Goal: Task Accomplishment & Management: Manage account settings

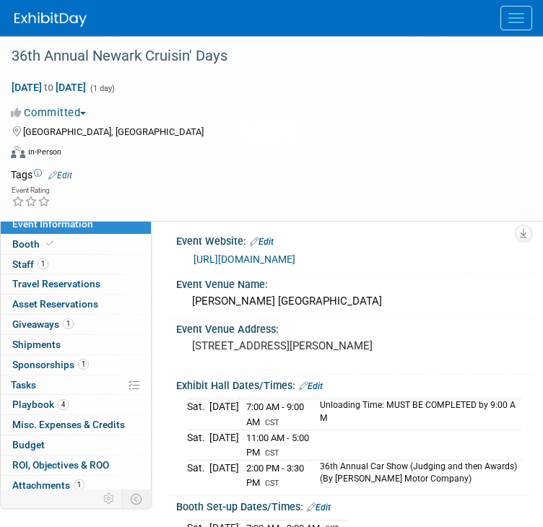
click at [48, 13] on img at bounding box center [50, 19] width 72 height 14
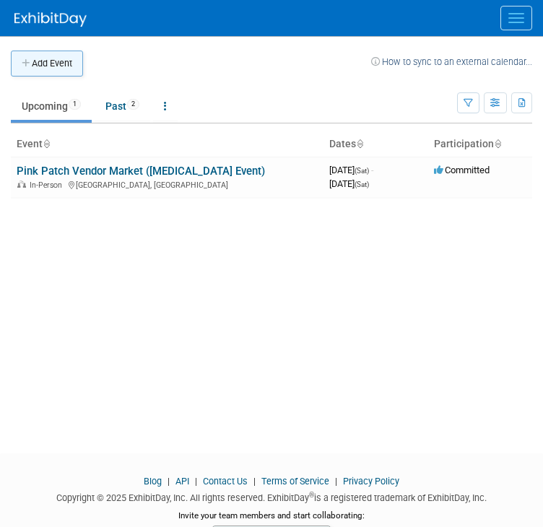
click at [53, 61] on button "Add Event" at bounding box center [47, 64] width 72 height 26
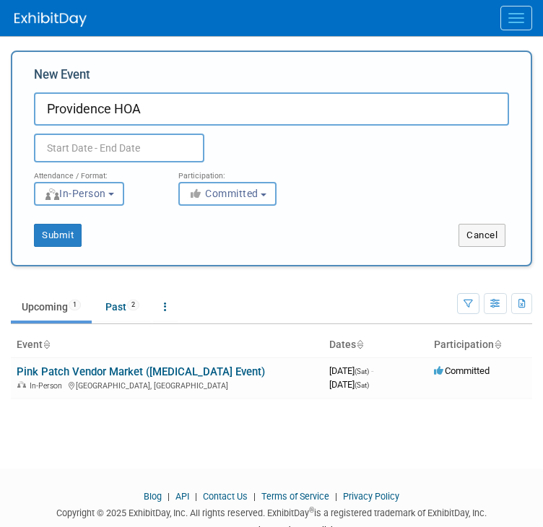
type input "Providence HOA"
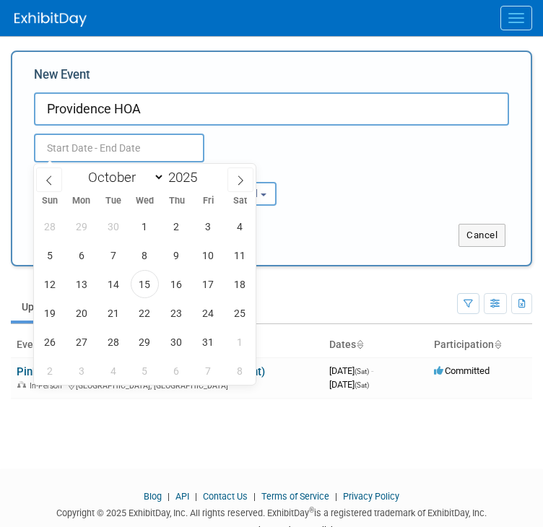
click at [77, 139] on input "text" at bounding box center [119, 148] width 170 height 29
click at [243, 290] on span "18" at bounding box center [240, 284] width 28 height 28
type input "Oct 18, 2025 to Oct 18, 2025"
click at [350, 254] on div "New Event Providence HOA Oct 18, 2025 to Oct 18, 2025 (1 day) Duplicate Event W…" at bounding box center [271, 159] width 521 height 216
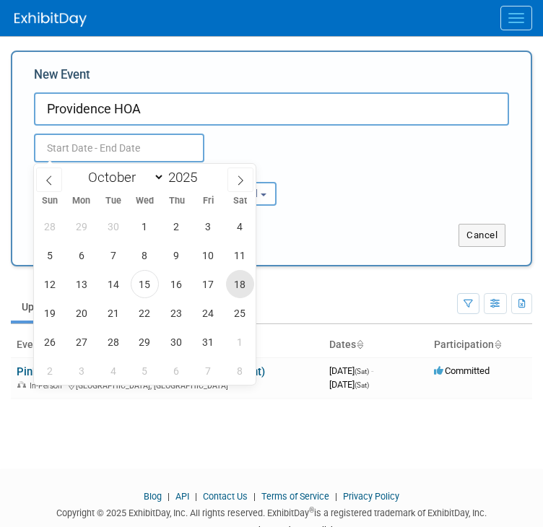
click at [57, 238] on button "Submit" at bounding box center [58, 235] width 48 height 23
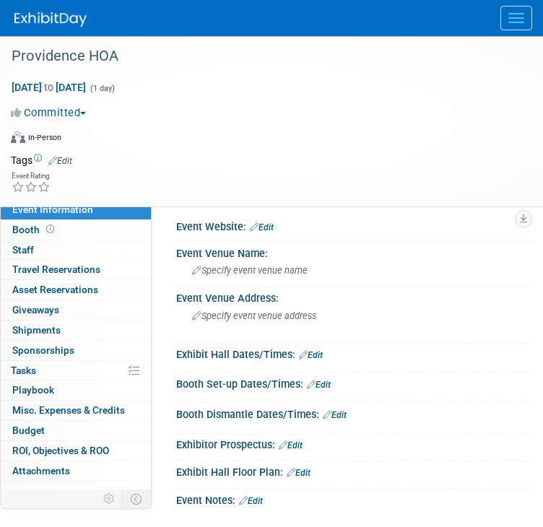
click at [62, 111] on button "Committed" at bounding box center [51, 112] width 81 height 15
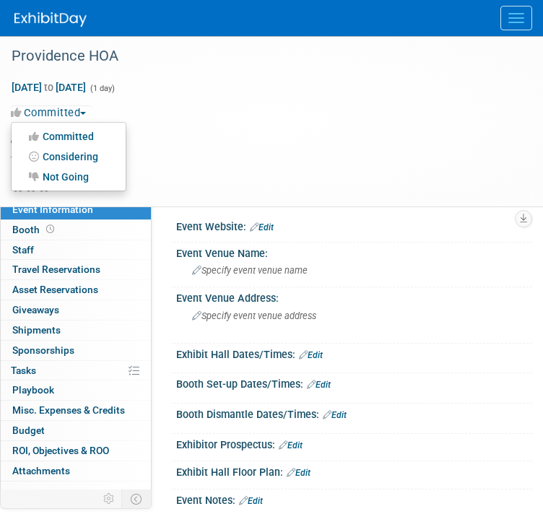
click at [74, 136] on link "Committed" at bounding box center [69, 136] width 114 height 20
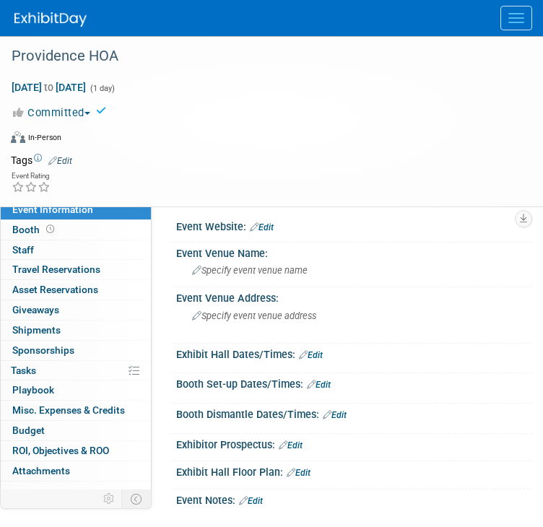
click at [64, 24] on img at bounding box center [50, 19] width 72 height 14
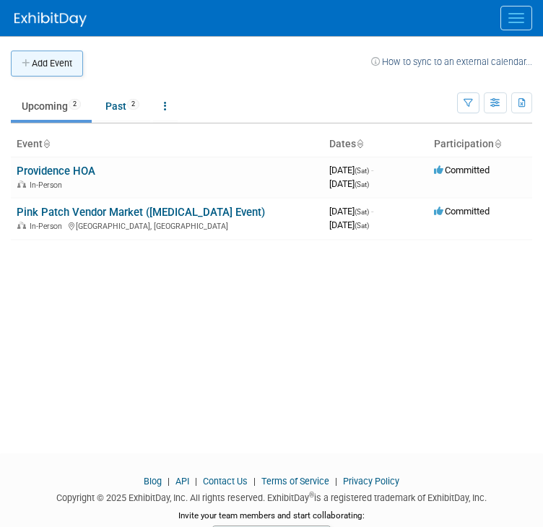
click at [67, 71] on button "Add Event" at bounding box center [47, 64] width 72 height 26
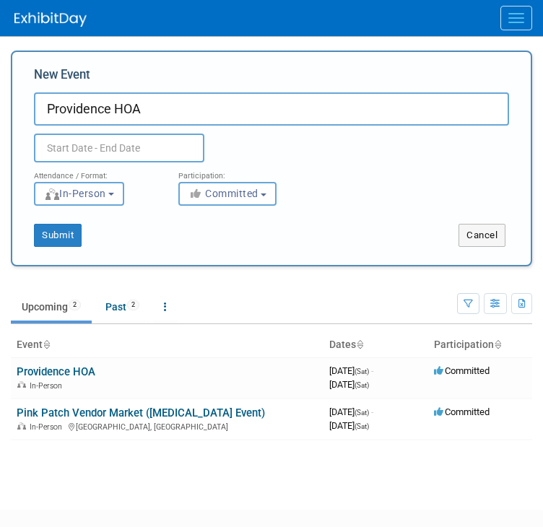
type input "Providence HOA"
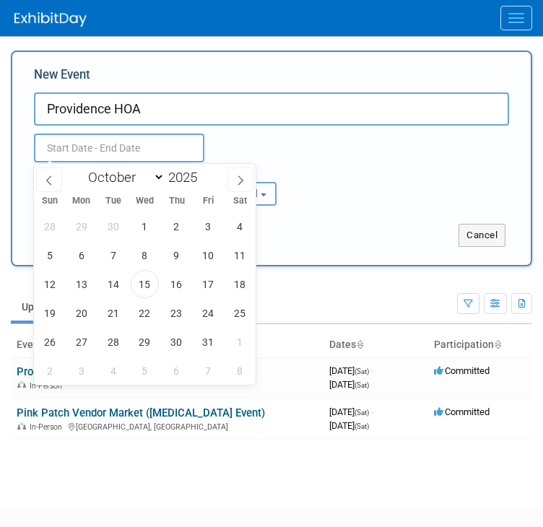
click at [82, 155] on input "text" at bounding box center [119, 148] width 170 height 29
click at [236, 181] on icon at bounding box center [240, 180] width 10 height 10
select select "11"
click at [236, 228] on span "6" at bounding box center [240, 226] width 28 height 28
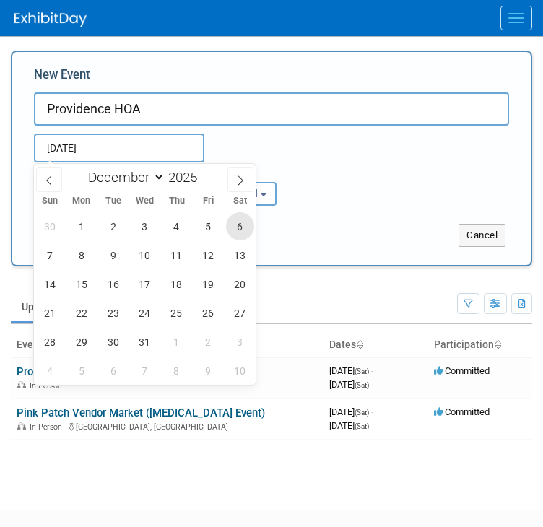
type input "Dec 6, 2025 to Dec 6, 2025"
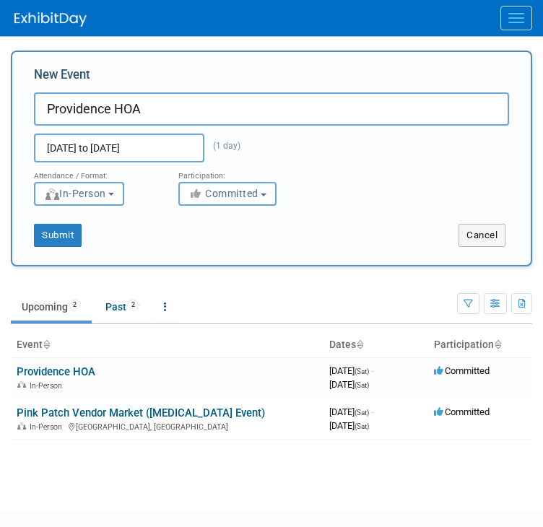
click at [338, 191] on div "Attendance / Format: <img src="https://www.exhibitday.com/Images/Format-InPerso…" at bounding box center [271, 183] width 497 height 43
click at [63, 228] on button "Submit" at bounding box center [58, 235] width 48 height 23
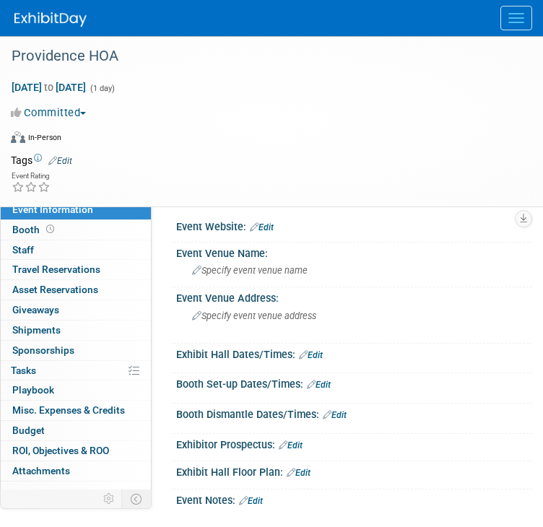
click at [62, 212] on span "Event Information" at bounding box center [52, 210] width 81 height 12
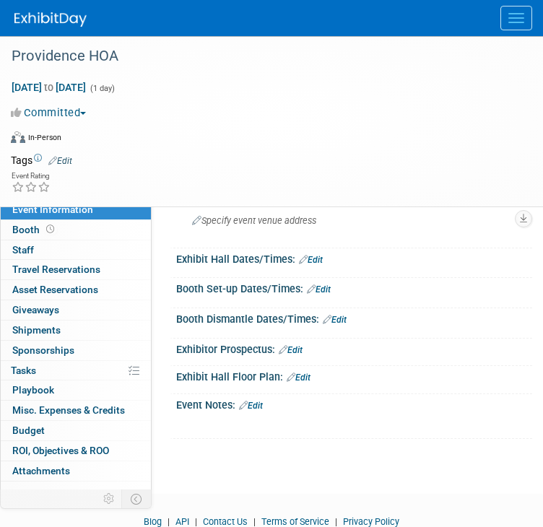
scroll to position [116, 0]
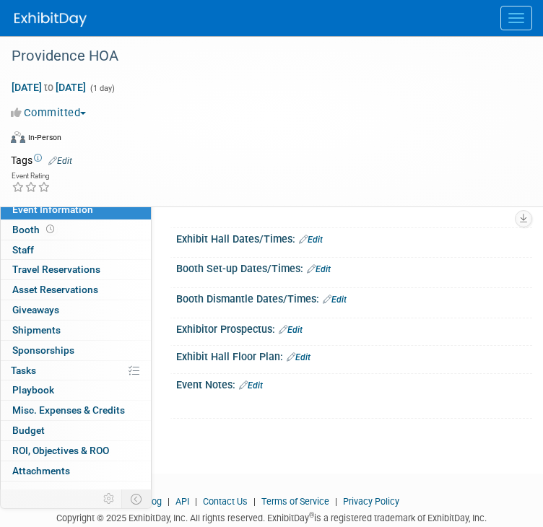
click at [318, 238] on link "Edit" at bounding box center [311, 240] width 24 height 10
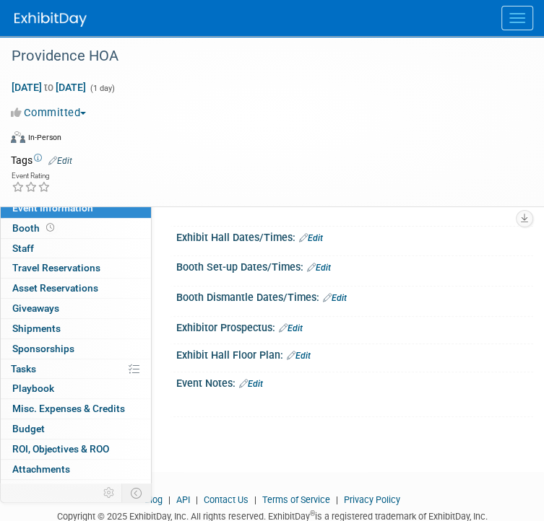
click at [53, 21] on img at bounding box center [50, 19] width 72 height 14
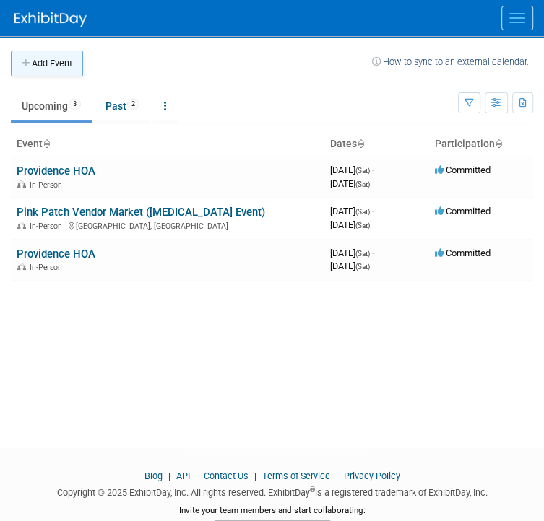
click at [58, 69] on button "Add Event" at bounding box center [47, 64] width 72 height 26
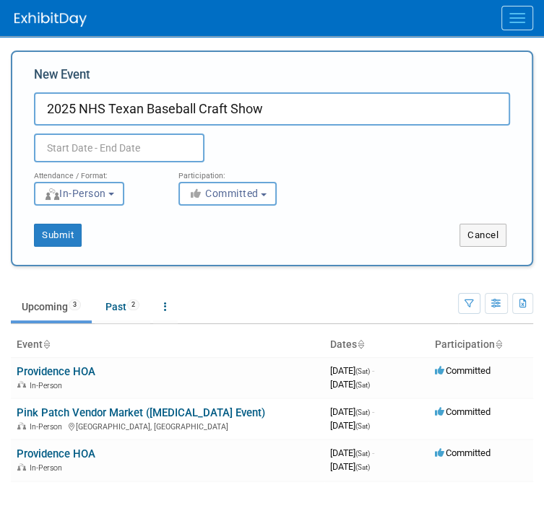
type input "2025 NHS Texan Baseball Craft Show"
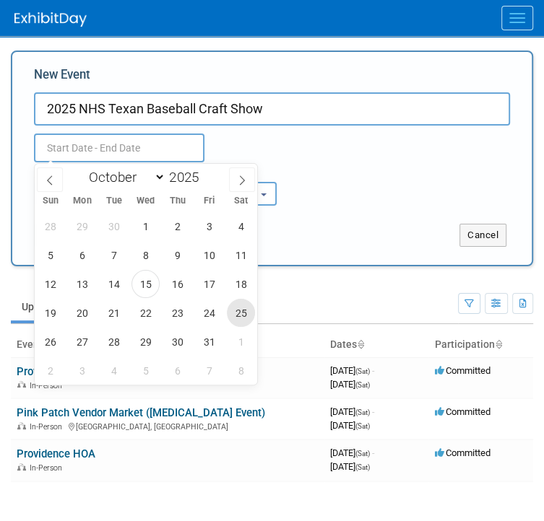
click at [242, 316] on span "25" at bounding box center [241, 313] width 28 height 28
type input "[DATE] to [DATE]"
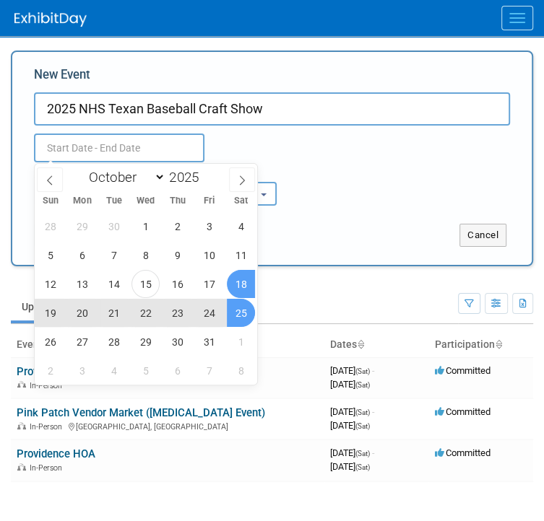
type input "[DATE] to [DATE]"
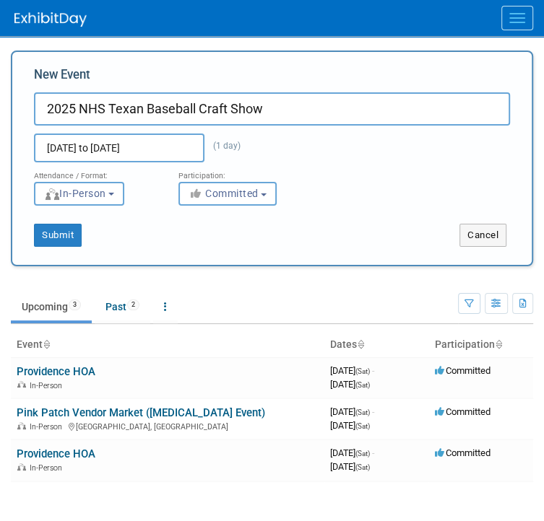
click at [335, 186] on div "Attendance / Format: <img src="https://www.exhibitday.com/Images/Format-InPerso…" at bounding box center [272, 183] width 498 height 43
click at [66, 233] on button "Submit" at bounding box center [58, 235] width 48 height 23
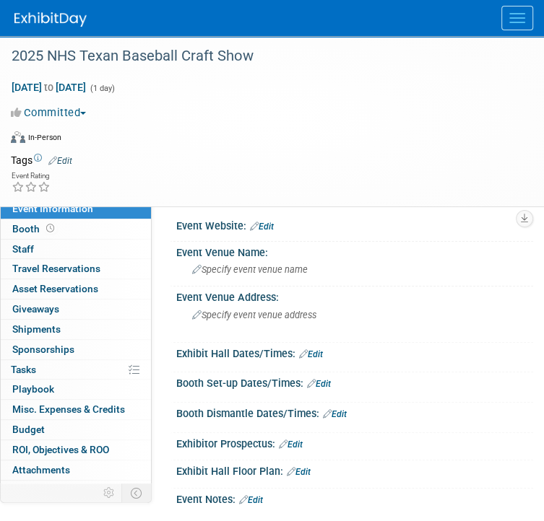
click at [46, 210] on span "Event Information" at bounding box center [52, 209] width 81 height 12
click at [317, 351] on link "Edit" at bounding box center [311, 355] width 24 height 10
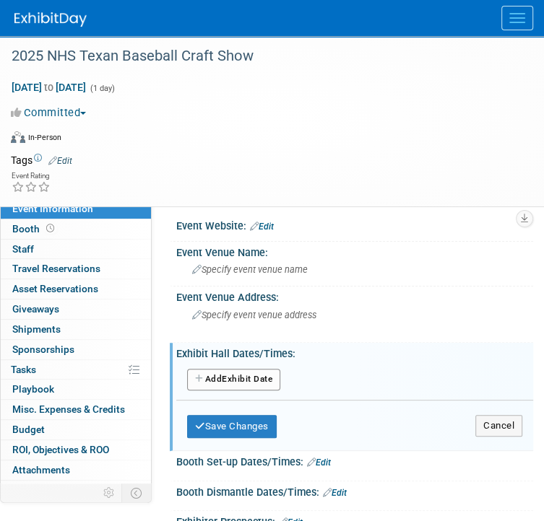
click at [313, 355] on div "Exhibit Hall Dates/Times: Edit" at bounding box center [354, 352] width 357 height 18
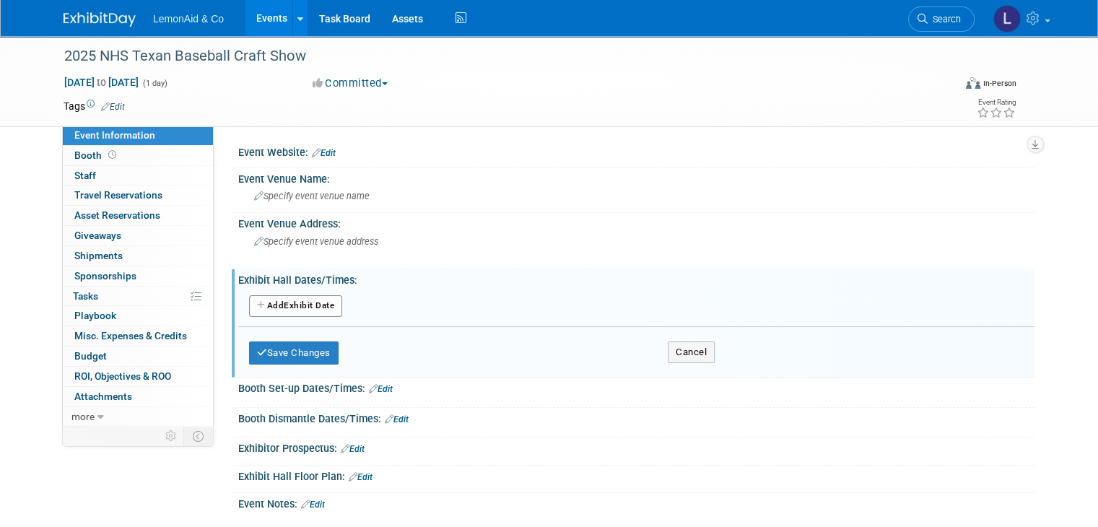
click at [283, 300] on button "Add Another Exhibit Date" at bounding box center [295, 306] width 93 height 22
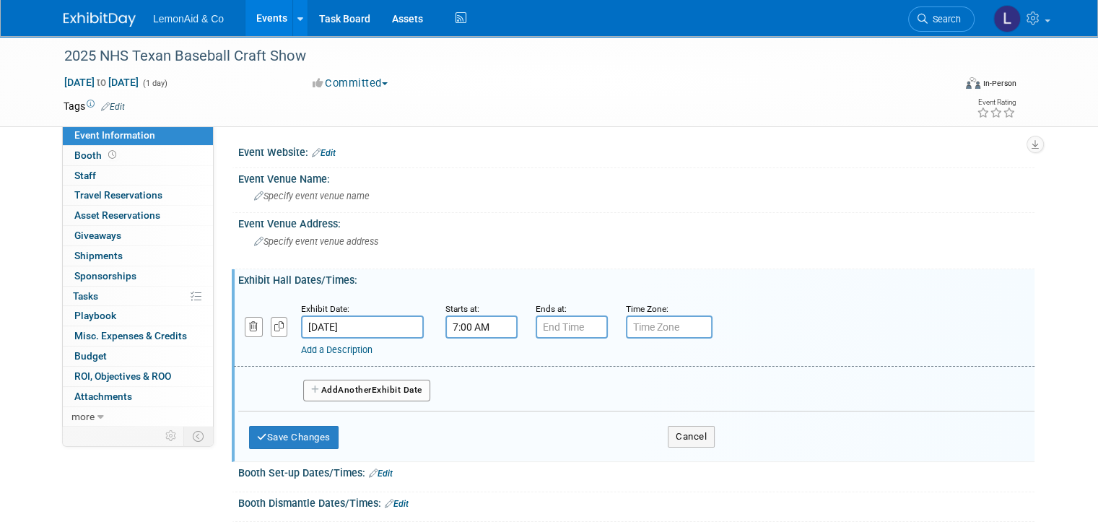
click at [459, 332] on input "7:00 AM" at bounding box center [482, 327] width 72 height 23
click at [467, 357] on span at bounding box center [479, 362] width 25 height 25
type input "9:00 AM"
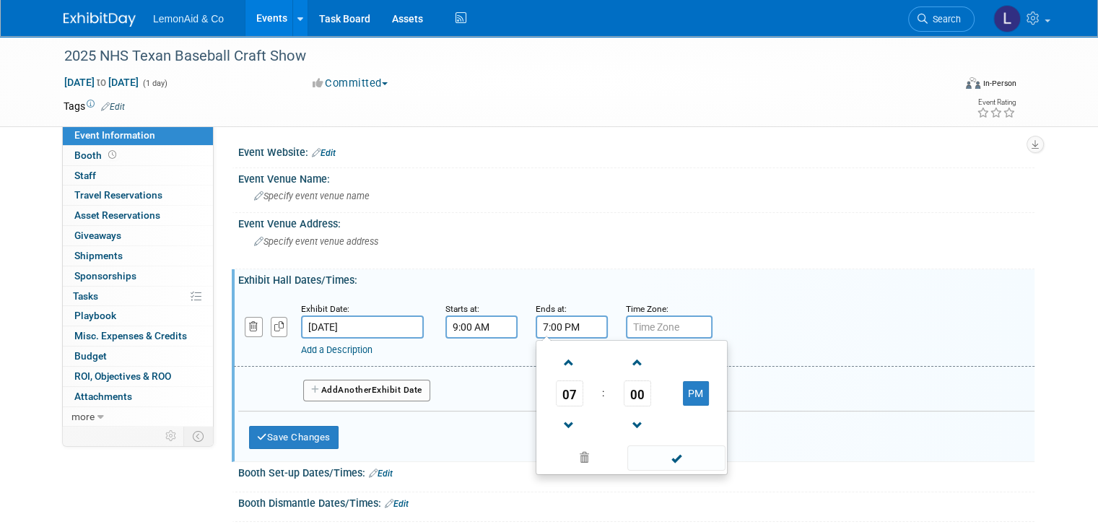
click at [543, 322] on input "7:00 PM" at bounding box center [572, 327] width 72 height 23
click at [543, 420] on span at bounding box center [569, 425] width 25 height 25
type input "4:00 PM"
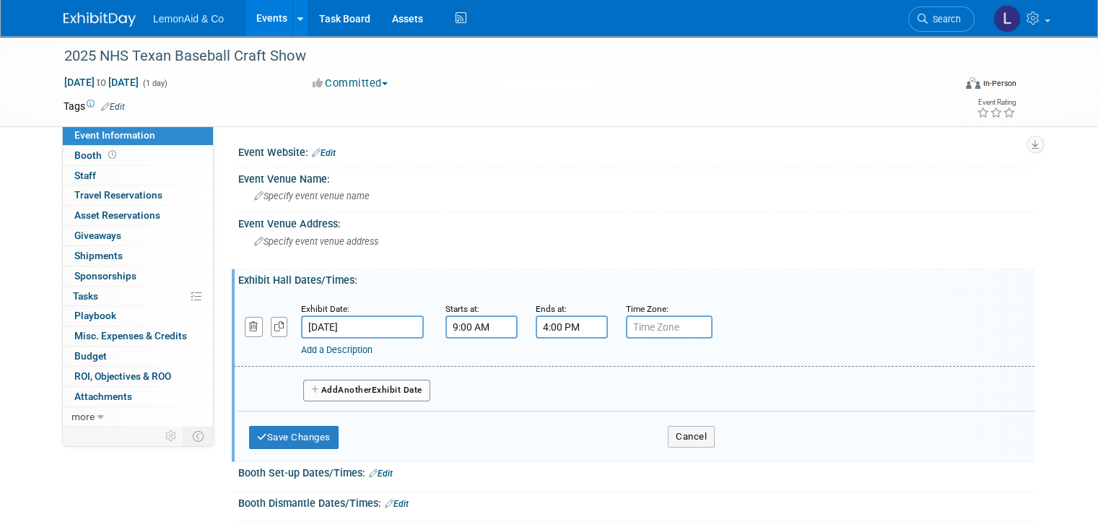
click at [464, 380] on div "Add Another Exhibit Date" at bounding box center [636, 386] width 797 height 38
click at [543, 225] on div "Event Venue Address:" at bounding box center [636, 222] width 797 height 18
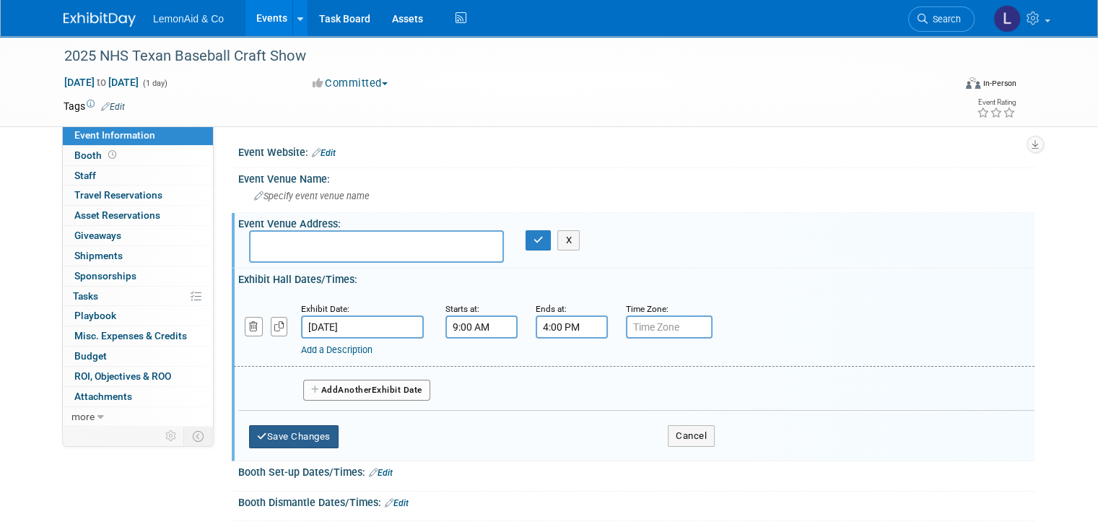
click at [291, 428] on button "Save Changes" at bounding box center [294, 436] width 90 height 23
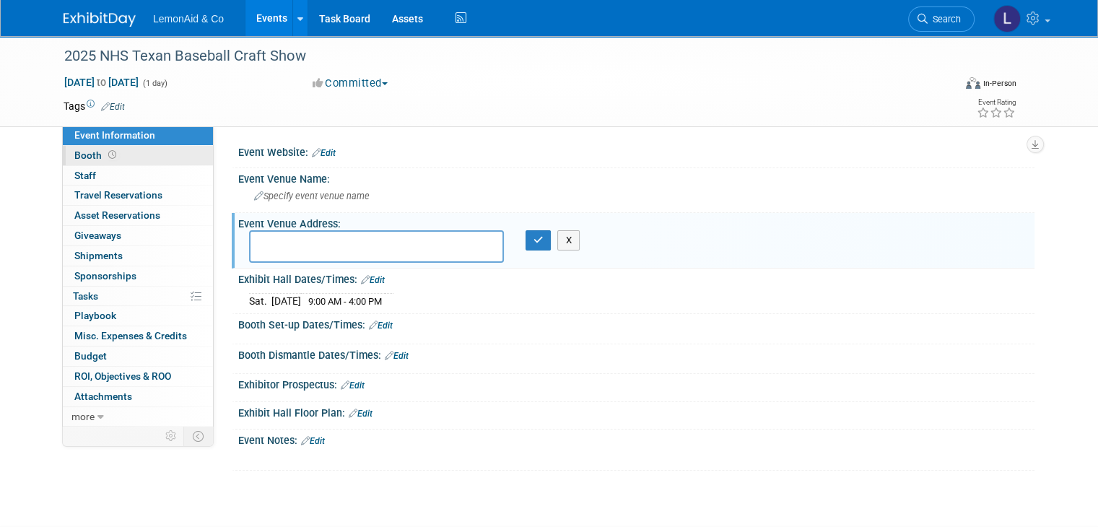
click at [105, 152] on span at bounding box center [112, 154] width 14 height 11
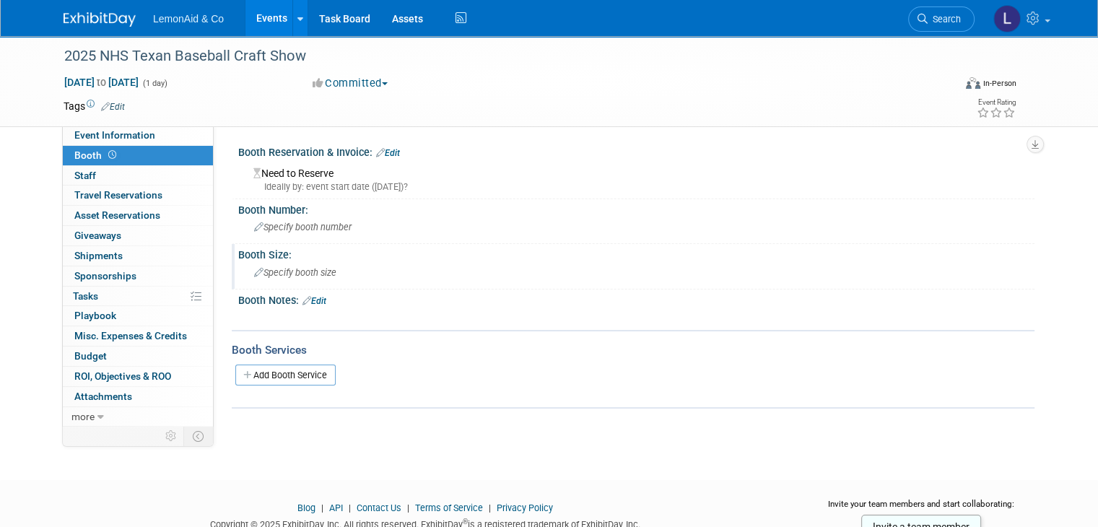
click at [303, 273] on span "Specify booth size" at bounding box center [295, 272] width 82 height 11
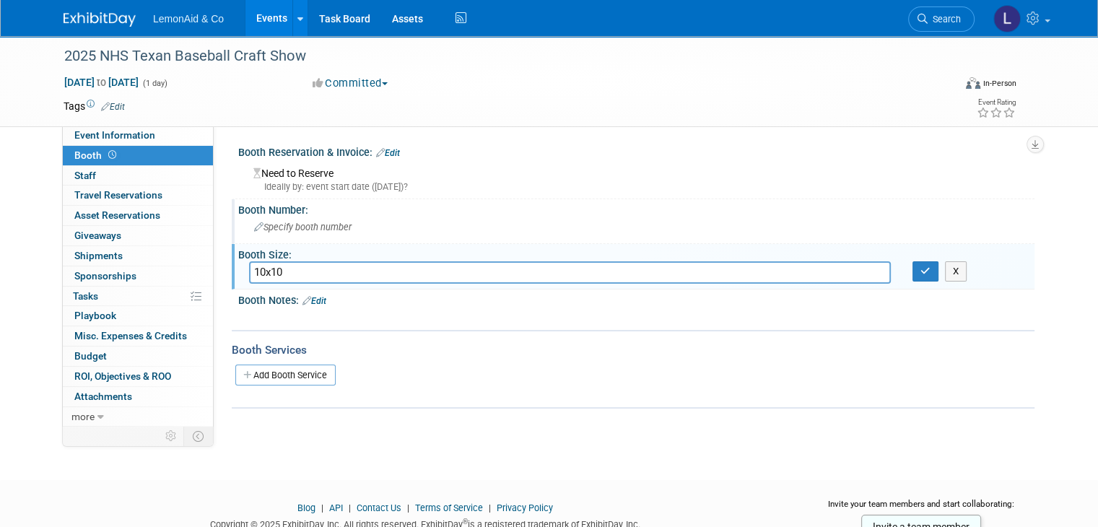
type input "10x10"
click at [304, 231] on span "Specify booth number" at bounding box center [302, 227] width 97 height 11
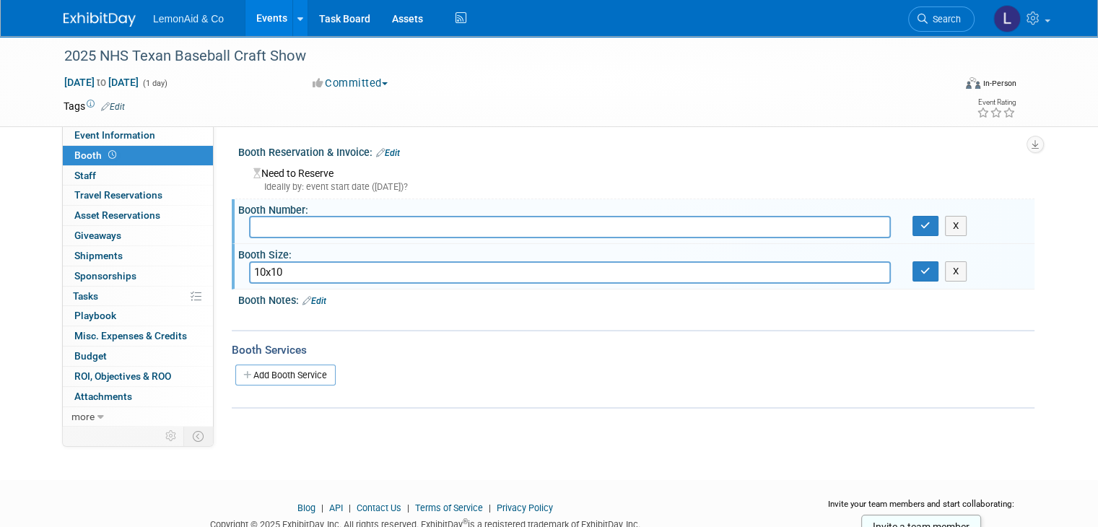
click at [326, 178] on div "Need to Reserve Ideally by: event start date (Sat. Oct 25, 2025)?" at bounding box center [636, 177] width 775 height 31
click at [373, 178] on div "Need to Reserve Ideally by: event start date (Sat. Oct 25, 2025)?" at bounding box center [636, 177] width 775 height 31
click at [543, 226] on icon "button" at bounding box center [926, 225] width 10 height 9
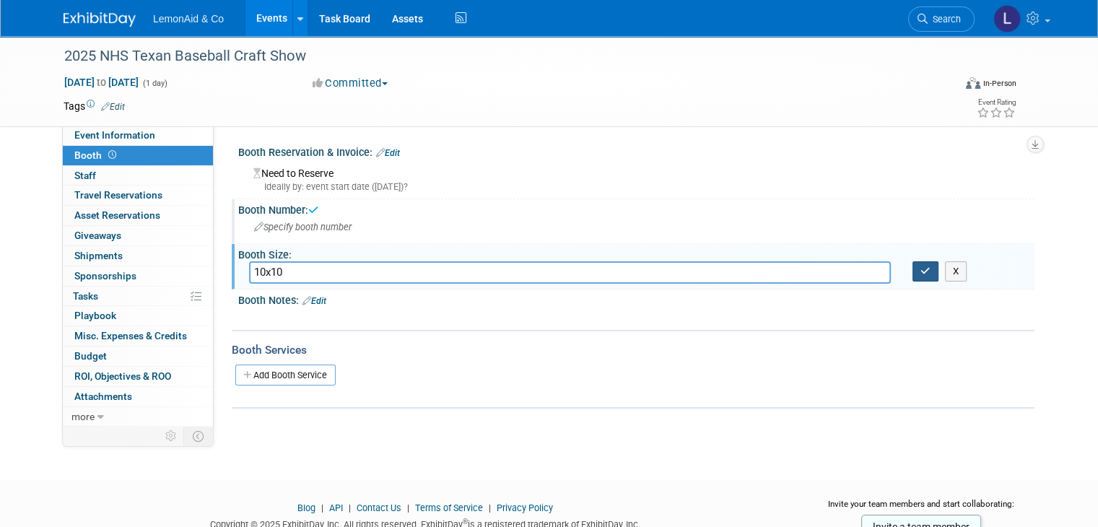
click at [543, 270] on icon "button" at bounding box center [926, 270] width 10 height 9
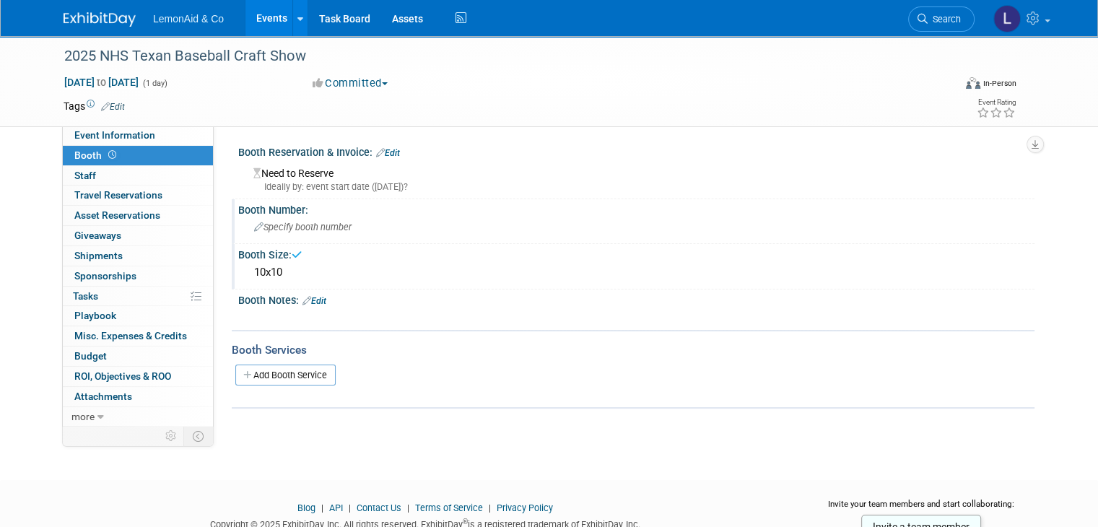
click at [331, 185] on div "Ideally by: event start date (Sat. Oct 25, 2025)?" at bounding box center [638, 187] width 771 height 13
click at [392, 157] on div "Booth Reservation & Invoice: Edit" at bounding box center [636, 151] width 797 height 19
click at [384, 155] on link "Edit" at bounding box center [388, 153] width 24 height 10
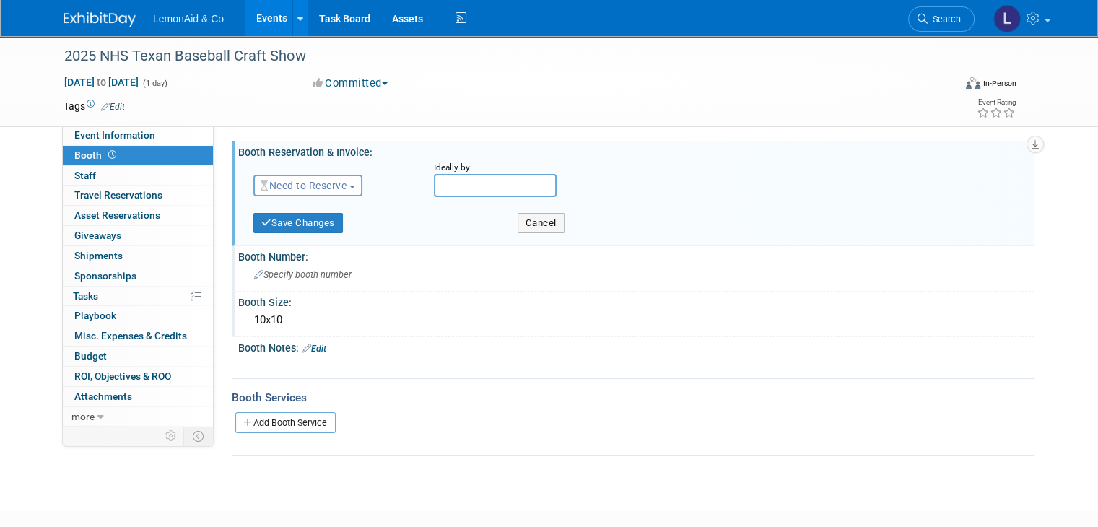
click at [309, 347] on link "Edit" at bounding box center [315, 349] width 24 height 10
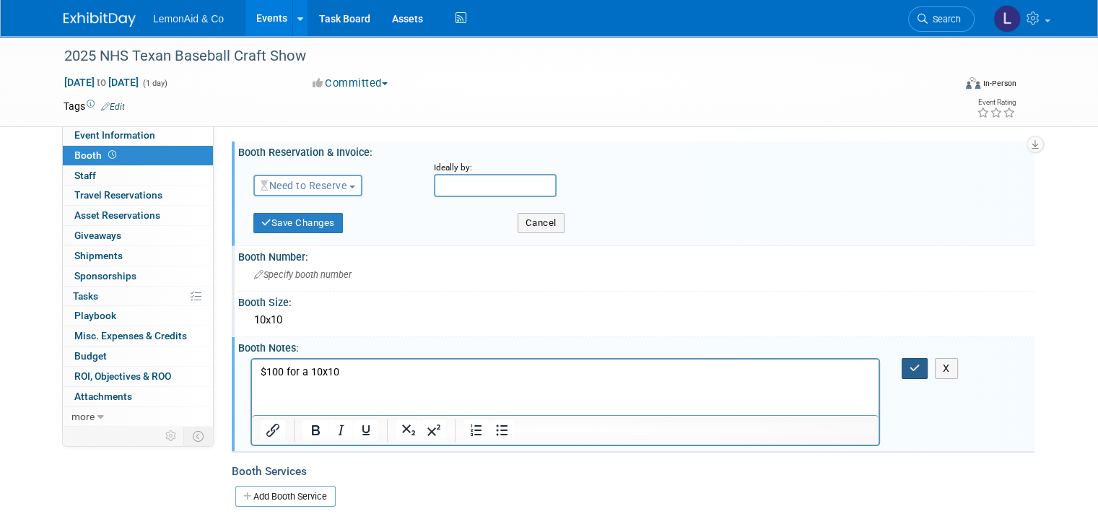
click at [543, 368] on icon "button" at bounding box center [915, 368] width 11 height 10
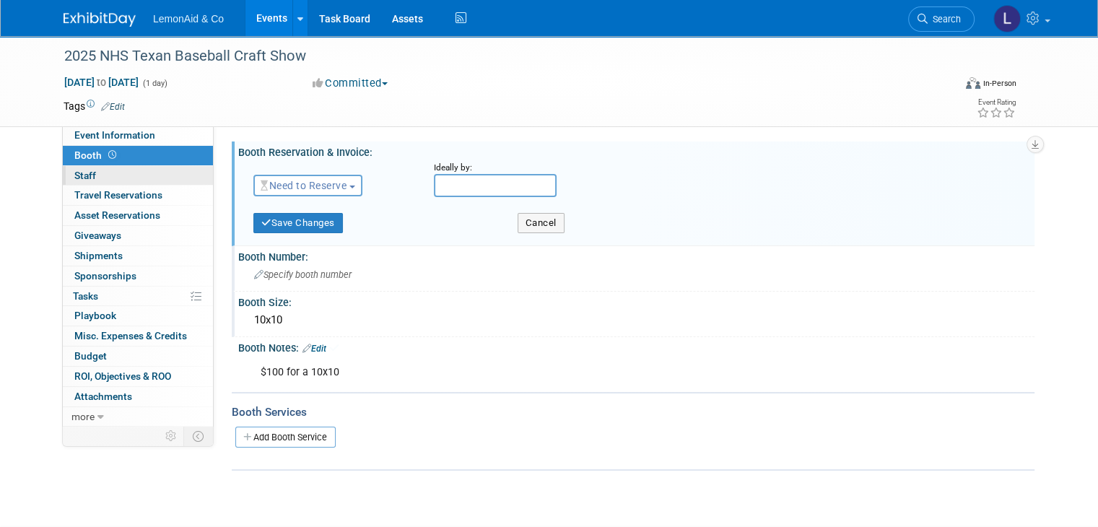
click at [74, 176] on span "Staff 0" at bounding box center [85, 176] width 22 height 12
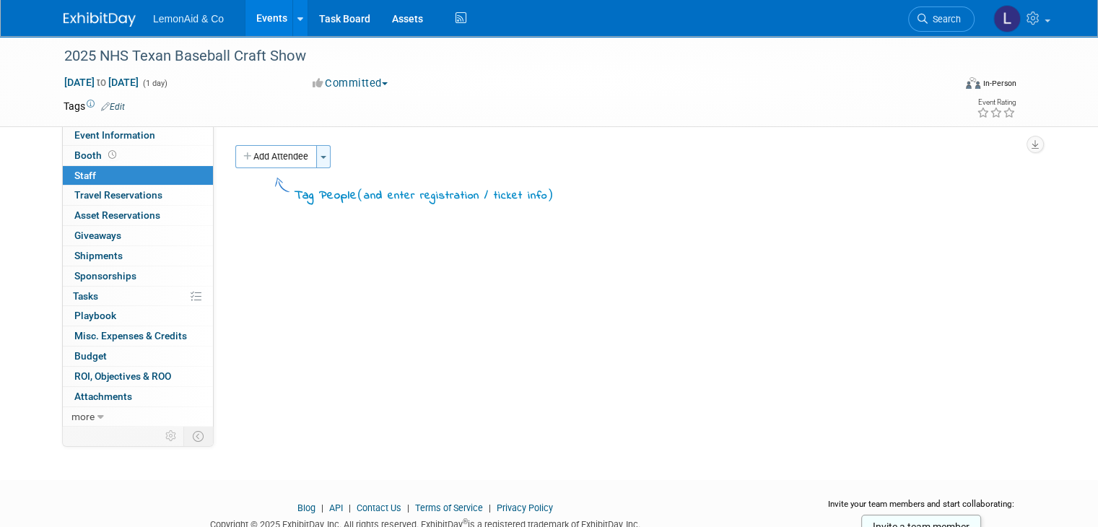
click at [316, 160] on button "Toggle Dropdown" at bounding box center [323, 156] width 14 height 23
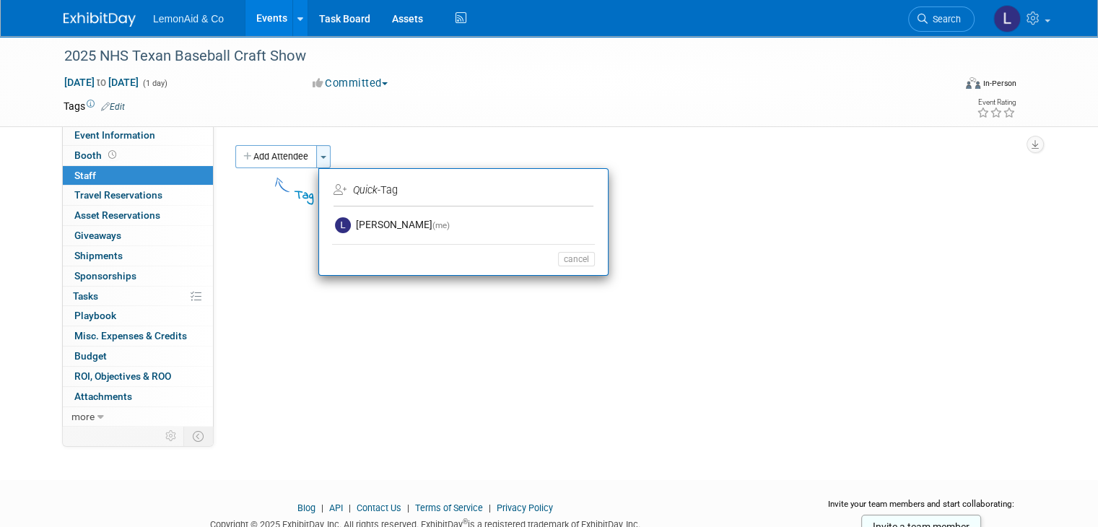
click at [316, 160] on button "Toggle Dropdown" at bounding box center [323, 156] width 14 height 23
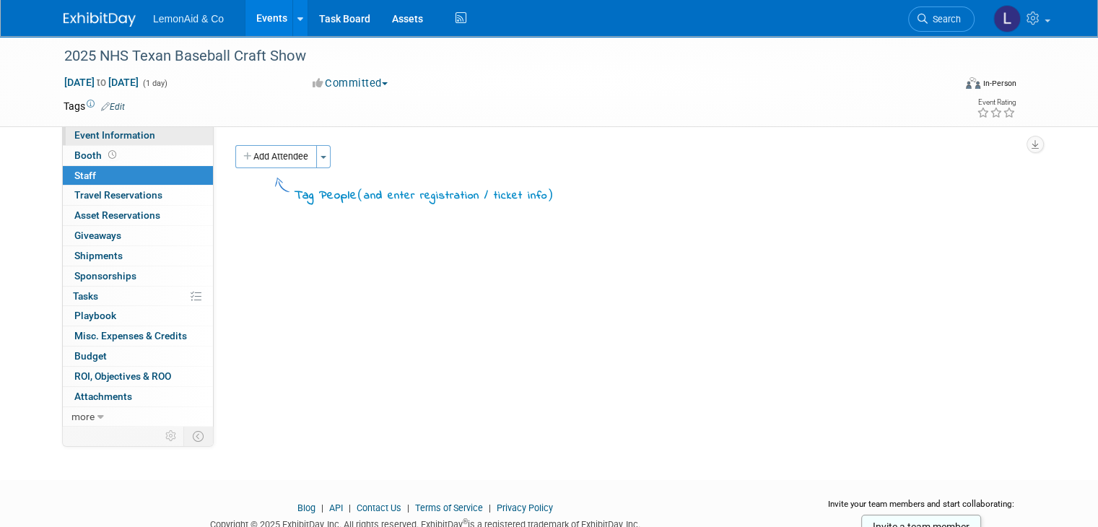
click at [110, 138] on span "Event Information" at bounding box center [114, 135] width 81 height 12
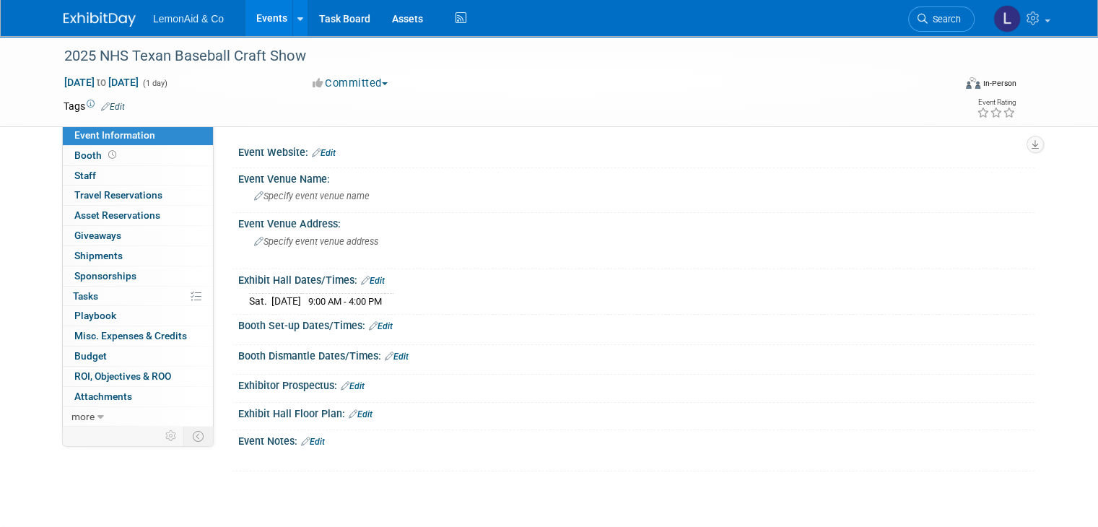
click at [307, 438] on link "Edit" at bounding box center [313, 442] width 24 height 10
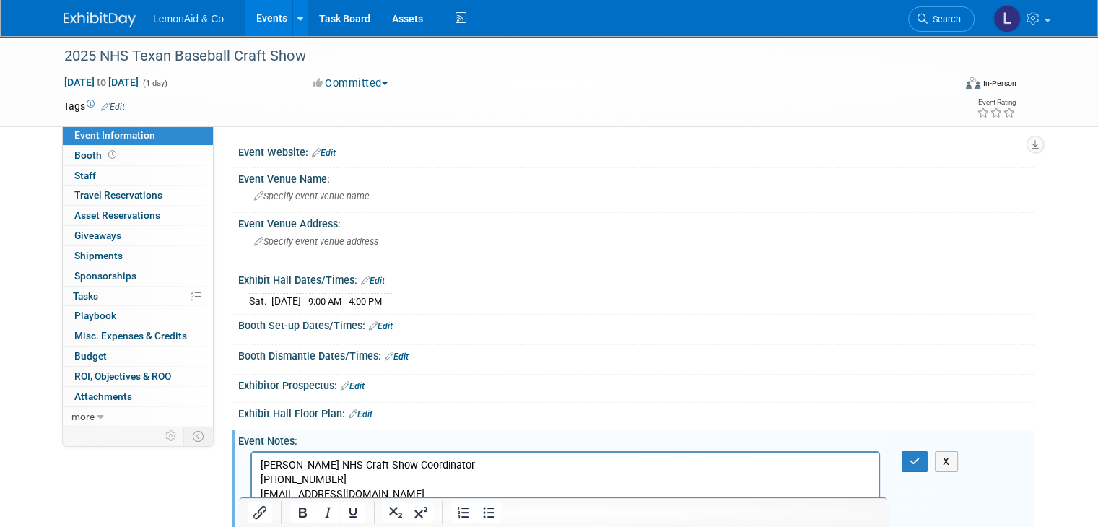
scroll to position [1, 0]
click at [543, 474] on p "214-334-4716" at bounding box center [566, 479] width 610 height 14
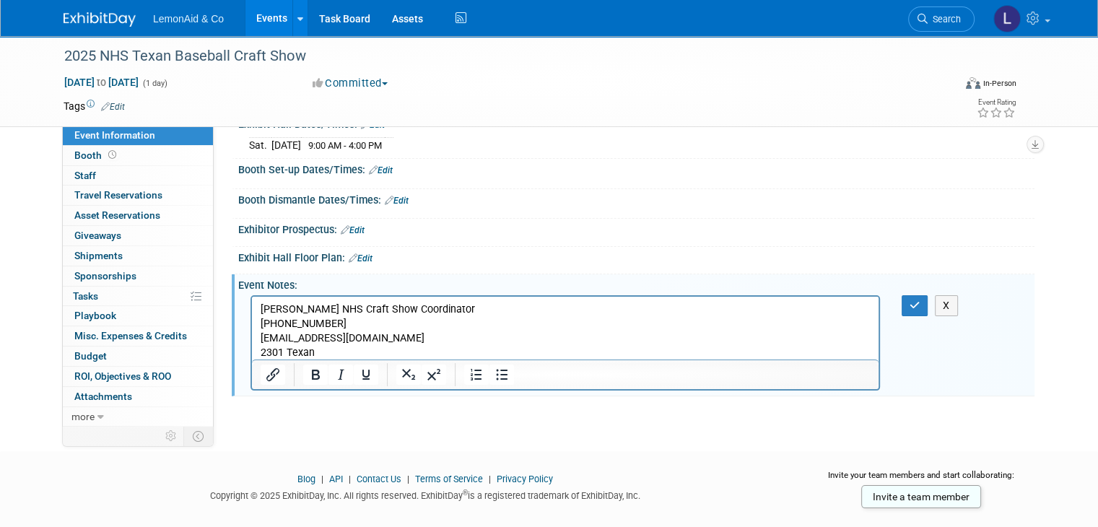
scroll to position [178, 0]
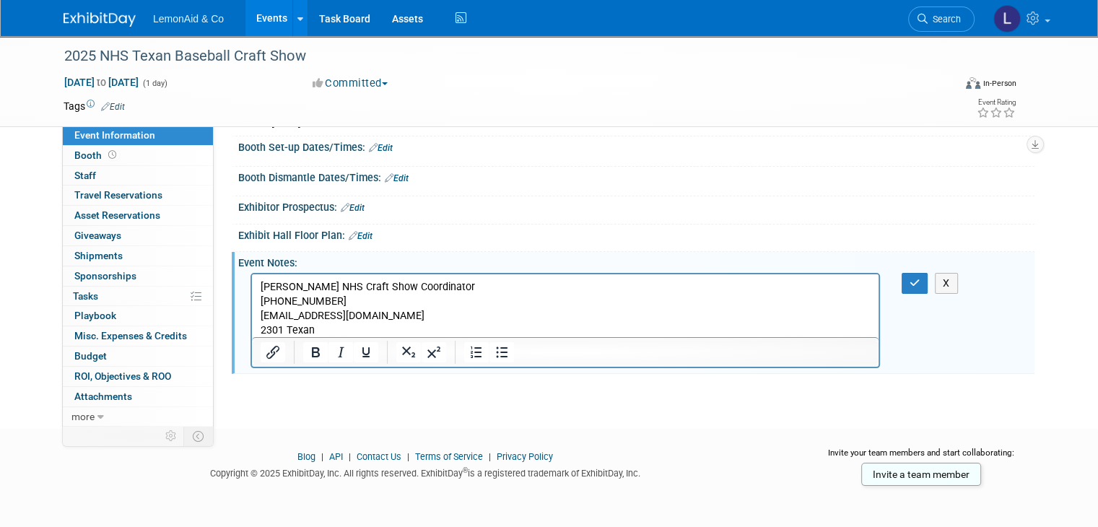
click at [384, 334] on p "2301 Texan" at bounding box center [566, 330] width 610 height 14
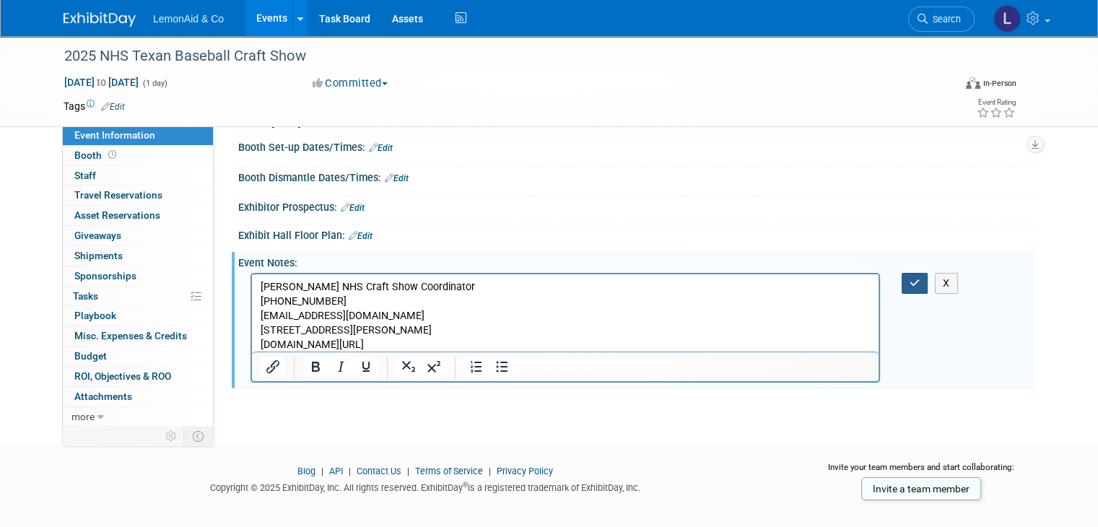
click at [543, 283] on icon "button" at bounding box center [915, 283] width 11 height 10
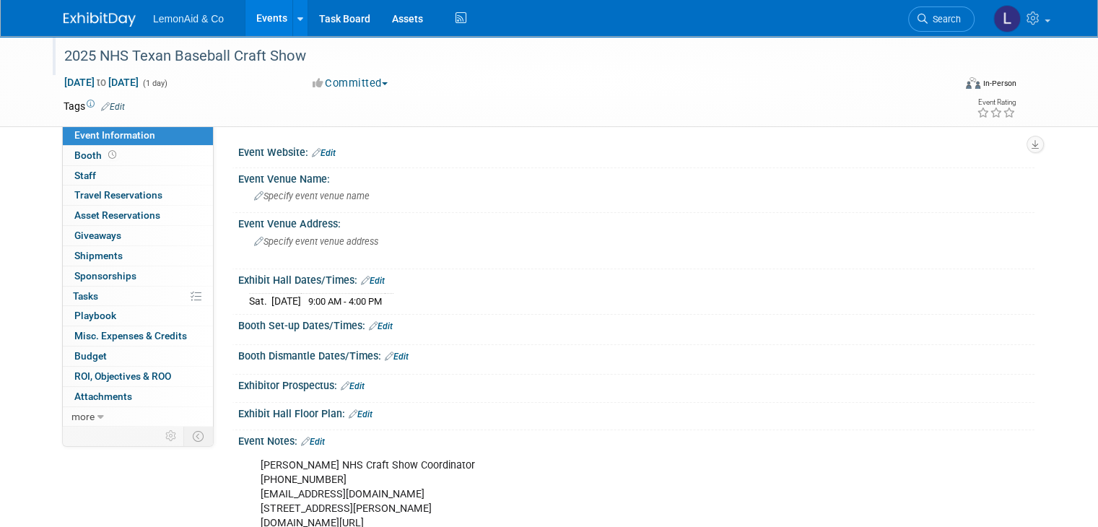
scroll to position [0, 0]
click at [78, 162] on link "Booth" at bounding box center [138, 155] width 150 height 19
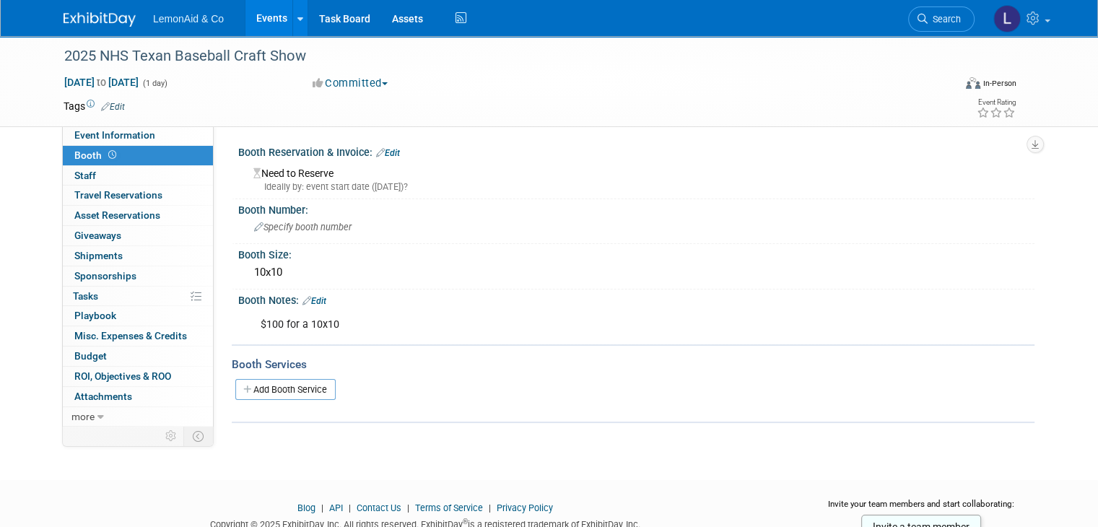
click at [309, 302] on link "Edit" at bounding box center [315, 301] width 24 height 10
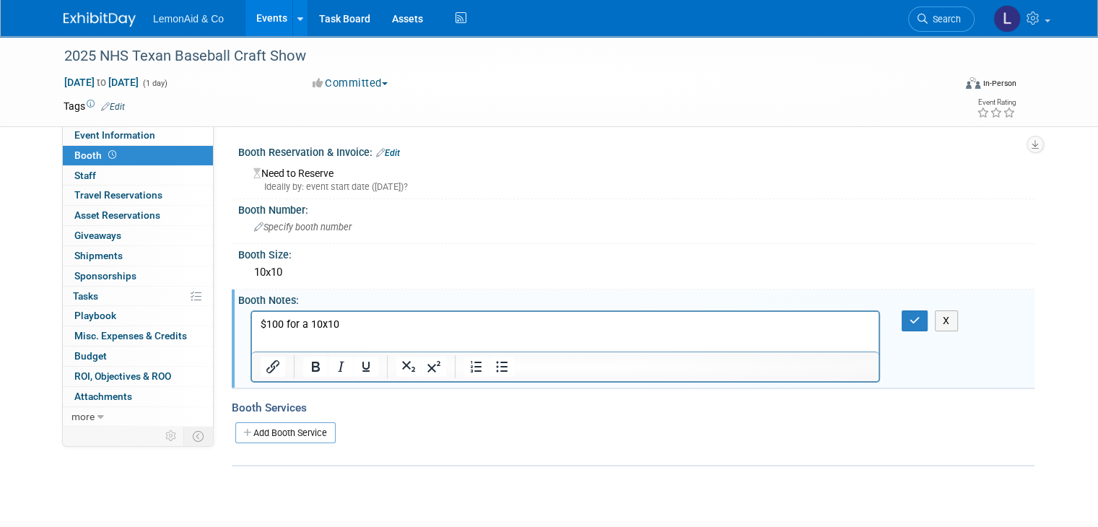
click at [383, 157] on link "Edit" at bounding box center [388, 153] width 24 height 10
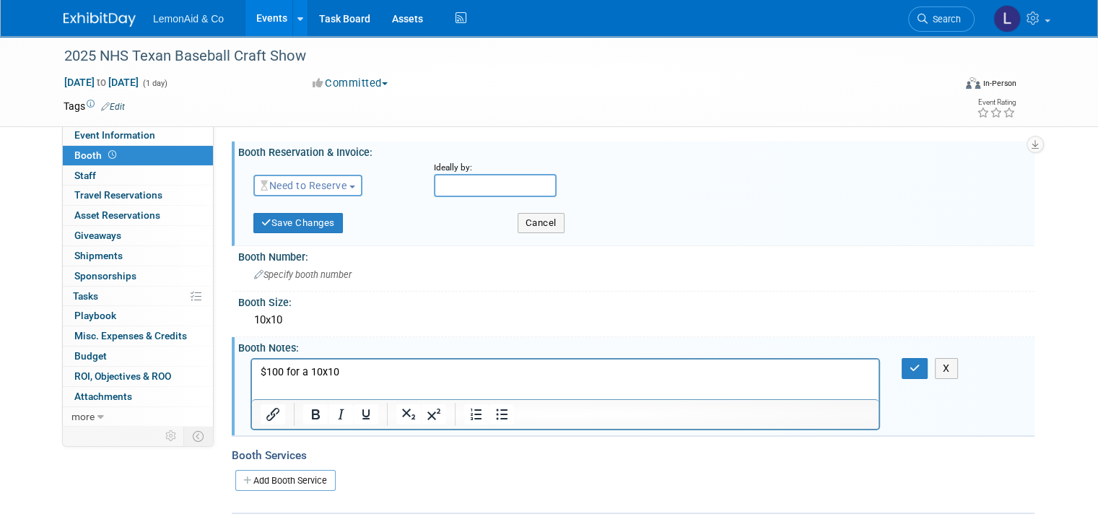
click at [467, 186] on input "text" at bounding box center [495, 185] width 123 height 23
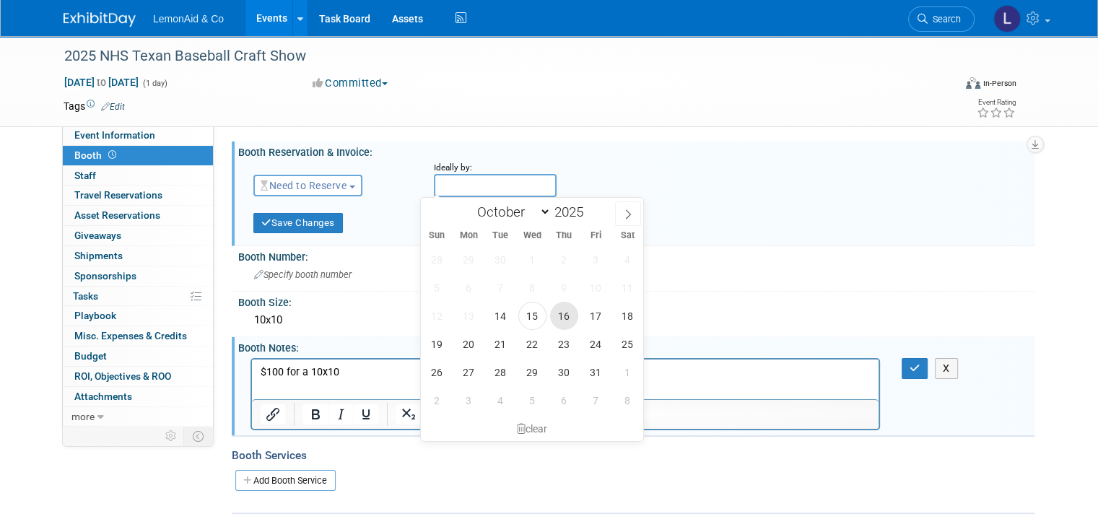
click at [543, 316] on span "16" at bounding box center [564, 316] width 28 height 28
type input "Oct 16, 2025"
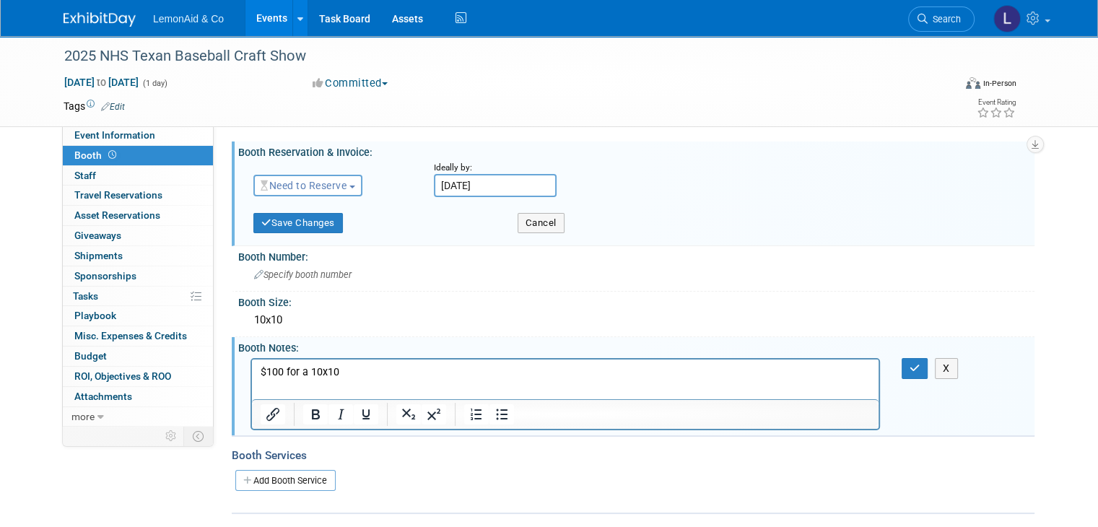
click at [543, 316] on div "10x10" at bounding box center [636, 320] width 775 height 22
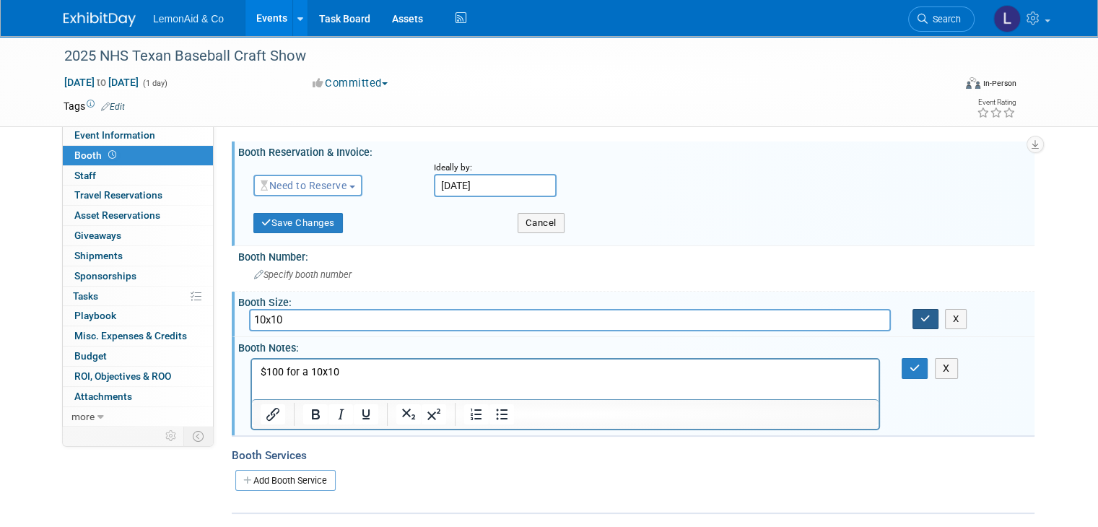
click at [543, 317] on icon "button" at bounding box center [926, 318] width 10 height 9
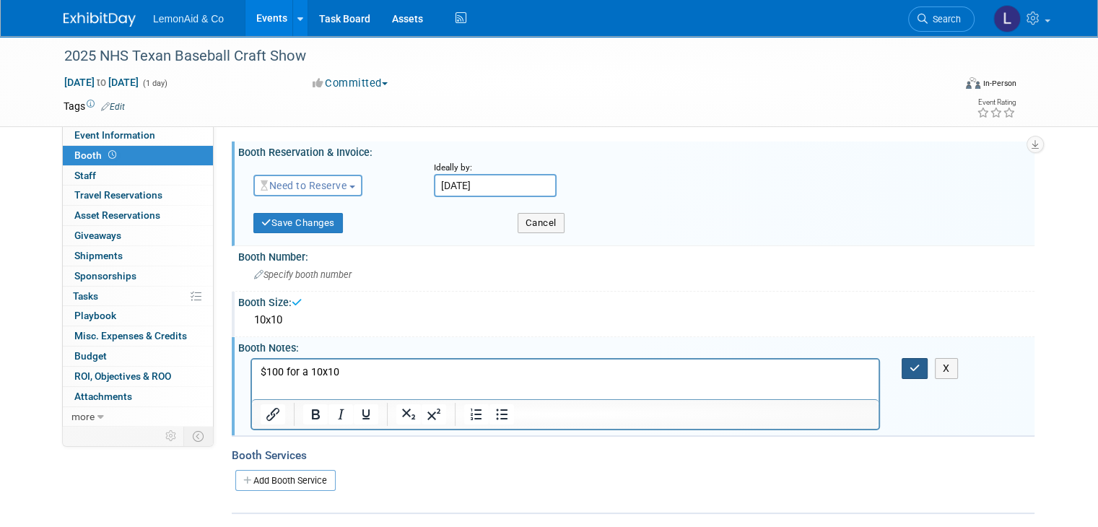
click at [543, 368] on icon "button" at bounding box center [915, 368] width 11 height 10
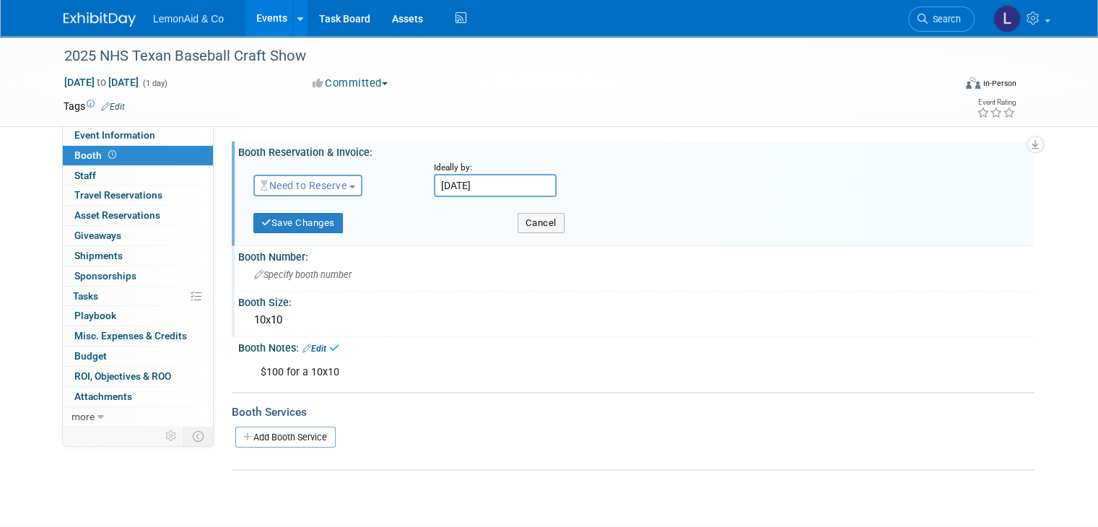
click at [543, 272] on div "Specify booth number" at bounding box center [636, 275] width 775 height 22
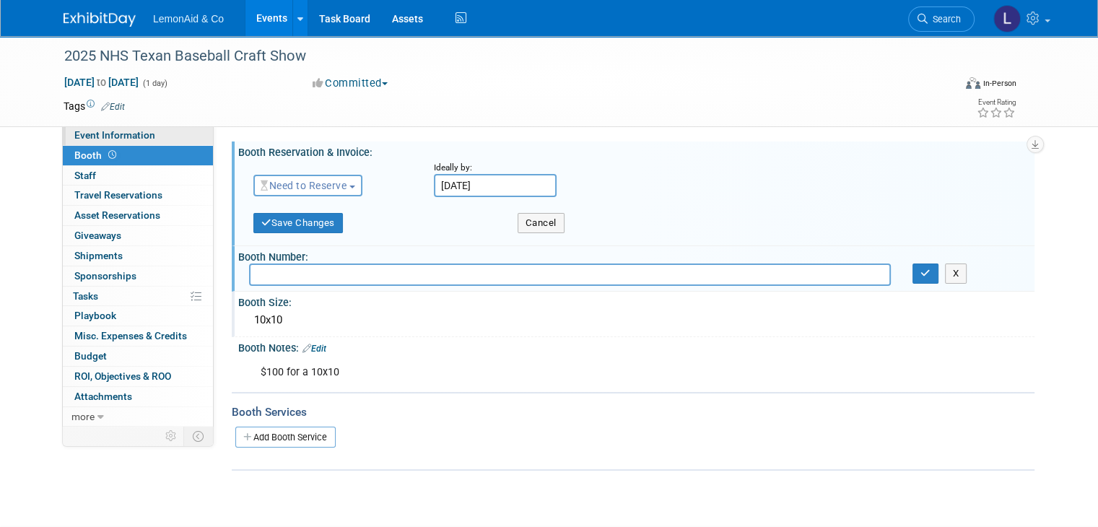
click at [124, 136] on span "Event Information" at bounding box center [114, 135] width 81 height 12
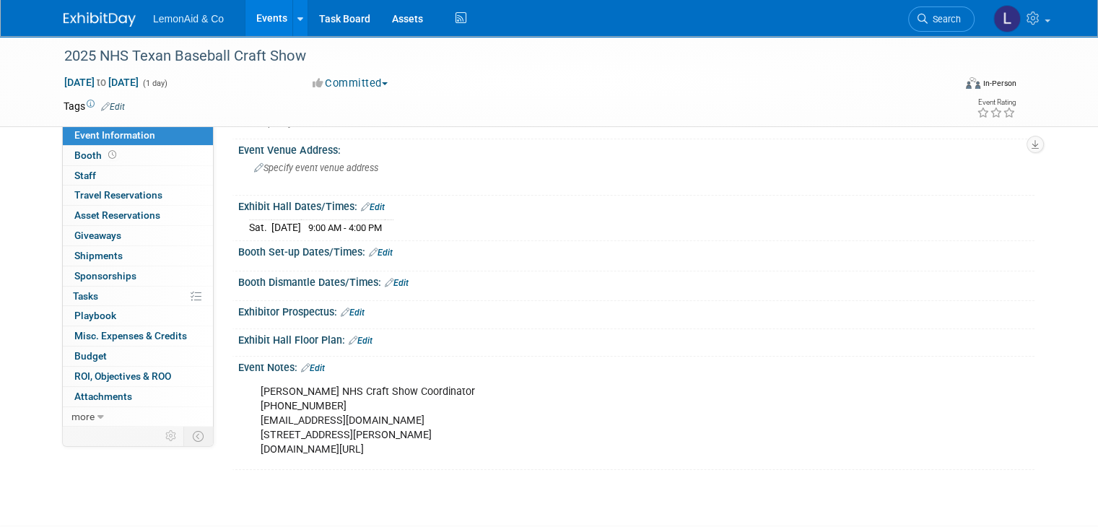
scroll to position [81, 0]
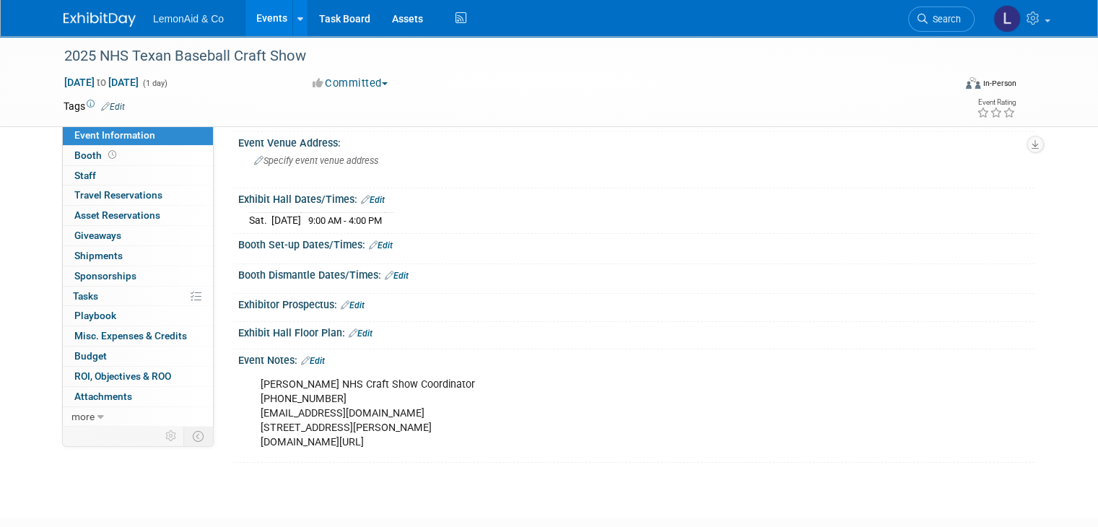
click at [313, 357] on link "Edit" at bounding box center [313, 361] width 24 height 10
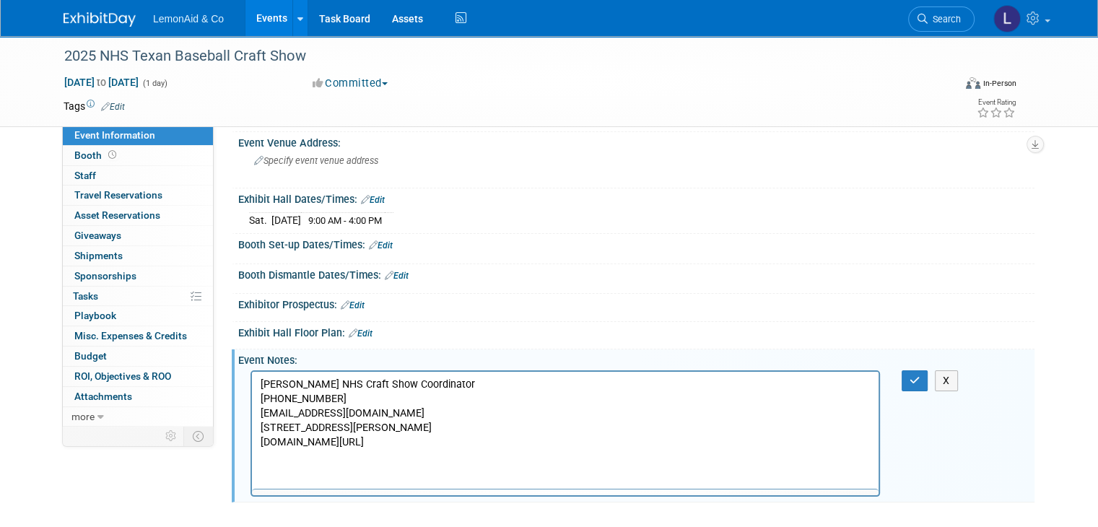
scroll to position [0, 0]
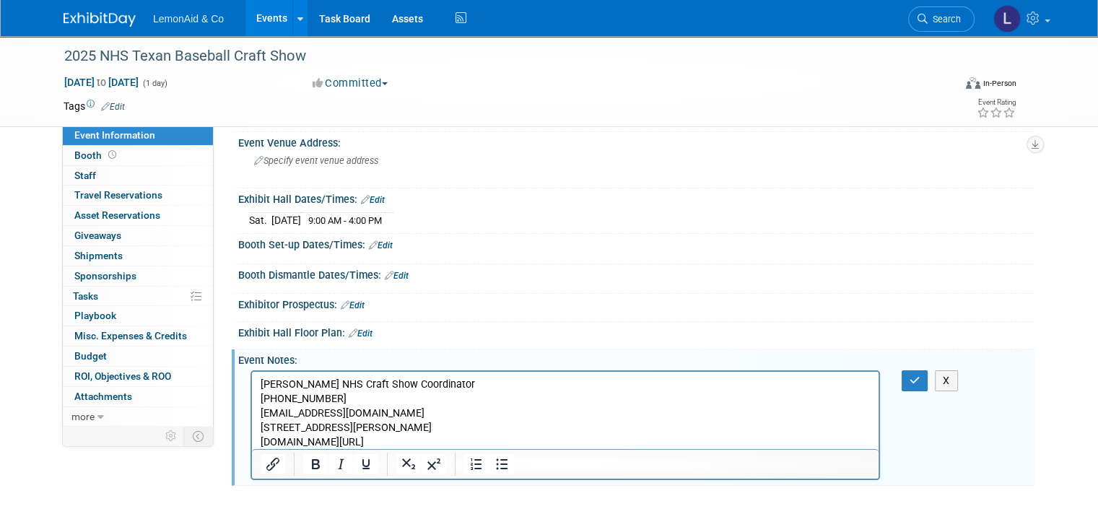
click at [474, 436] on p "Christy Hernandez NHS Craft Show Coordinator 214-334-4716 NHSfallcraftshow@gmai…" at bounding box center [566, 413] width 610 height 72
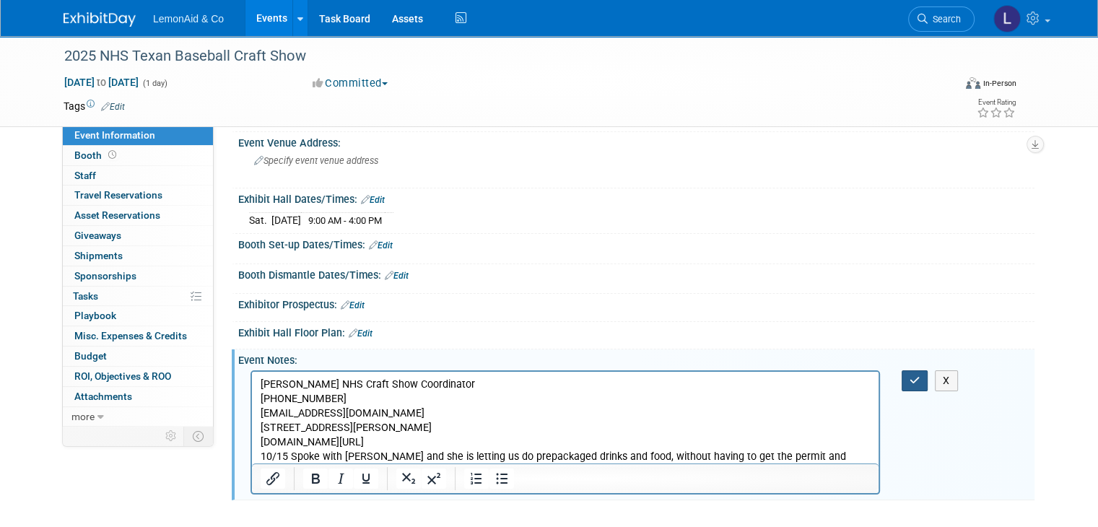
click at [543, 376] on icon "button" at bounding box center [915, 381] width 11 height 10
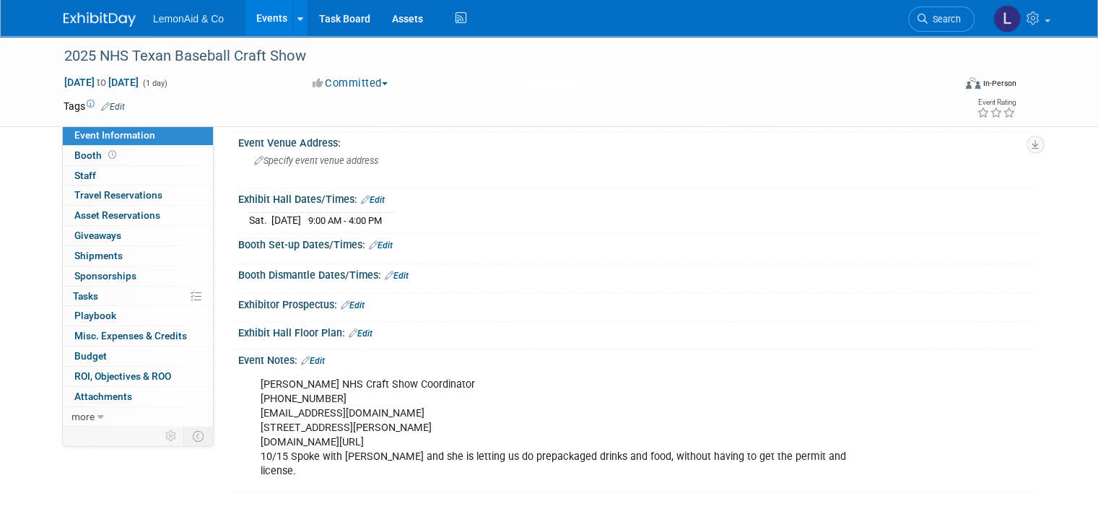
click at [74, 135] on span "Event Information" at bounding box center [114, 135] width 81 height 12
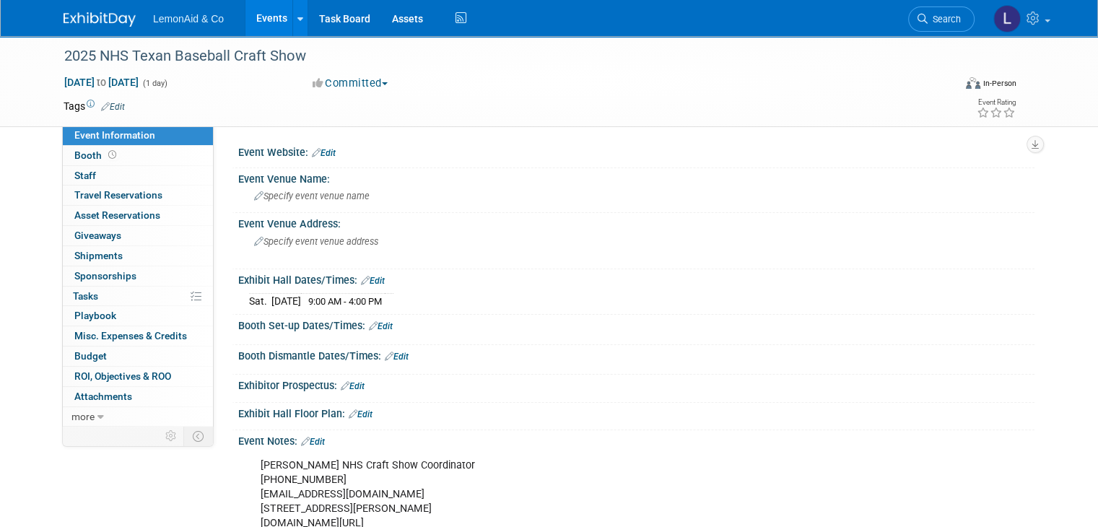
click at [92, 17] on img at bounding box center [100, 19] width 72 height 14
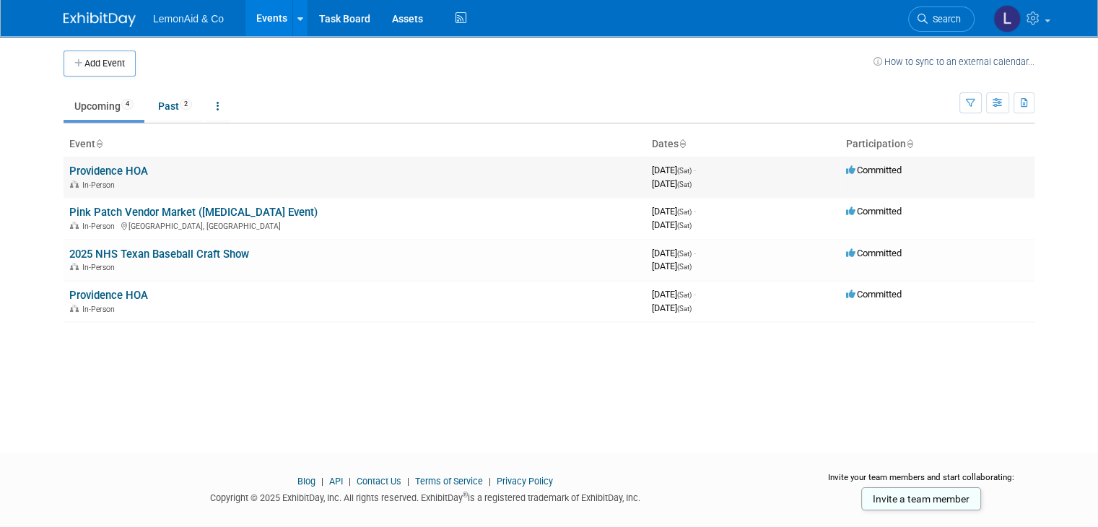
click at [110, 171] on link "Providence HOA" at bounding box center [108, 171] width 79 height 13
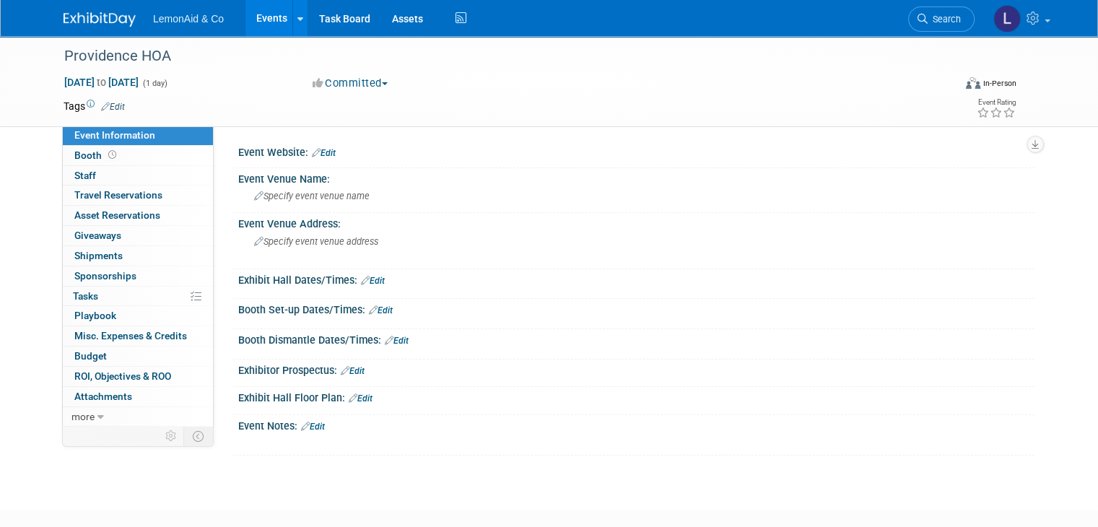
click at [370, 281] on link "Edit" at bounding box center [373, 281] width 24 height 10
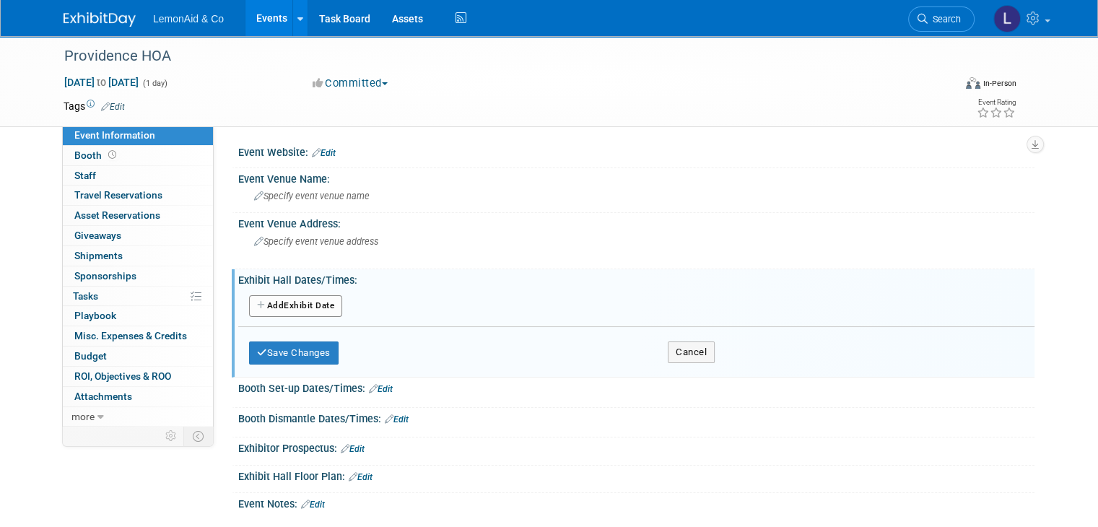
click at [298, 302] on button "Add Another Exhibit Date" at bounding box center [295, 306] width 93 height 22
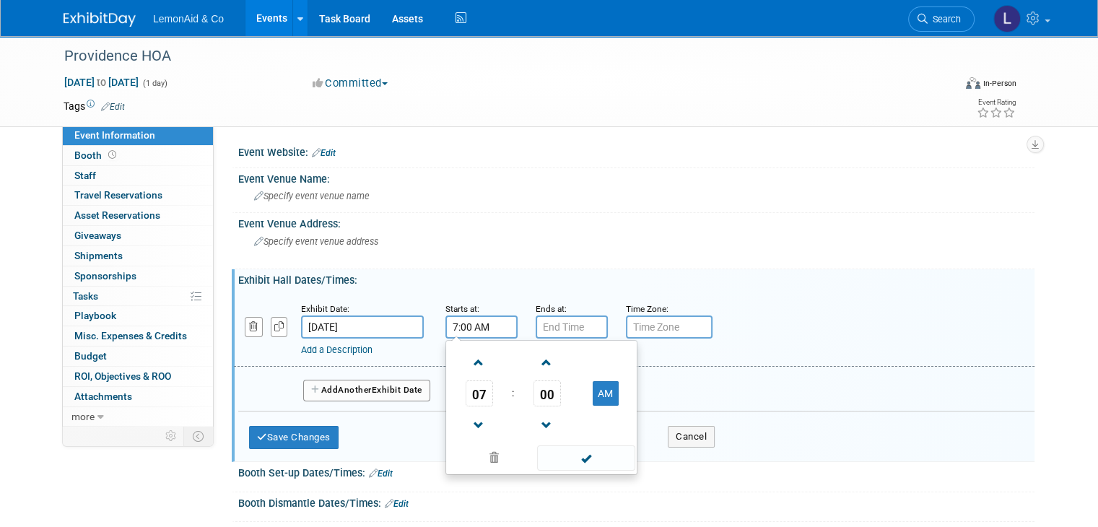
click at [485, 329] on input "7:00 AM" at bounding box center [482, 327] width 72 height 23
click at [467, 361] on span at bounding box center [479, 362] width 25 height 25
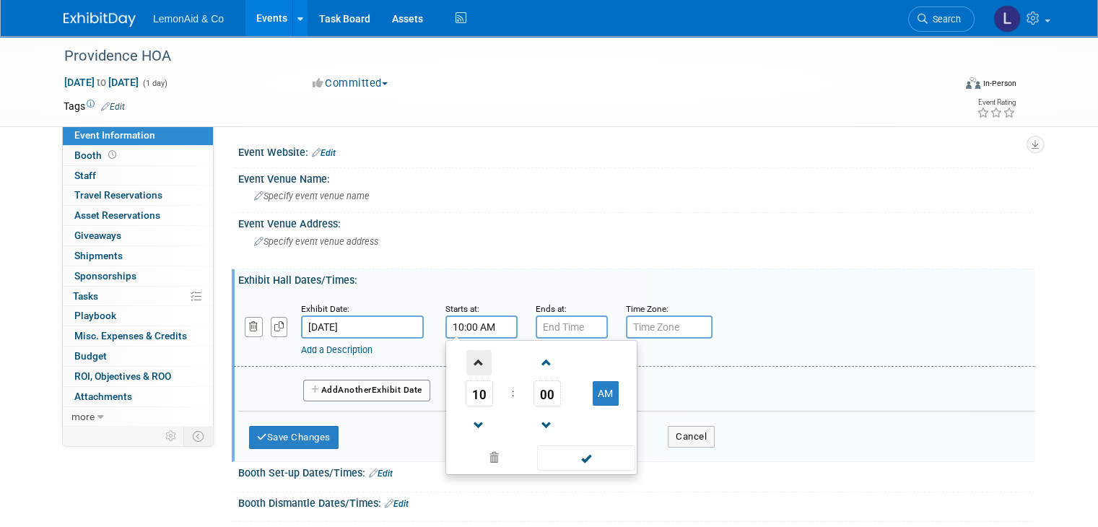
type input "11:00 AM"
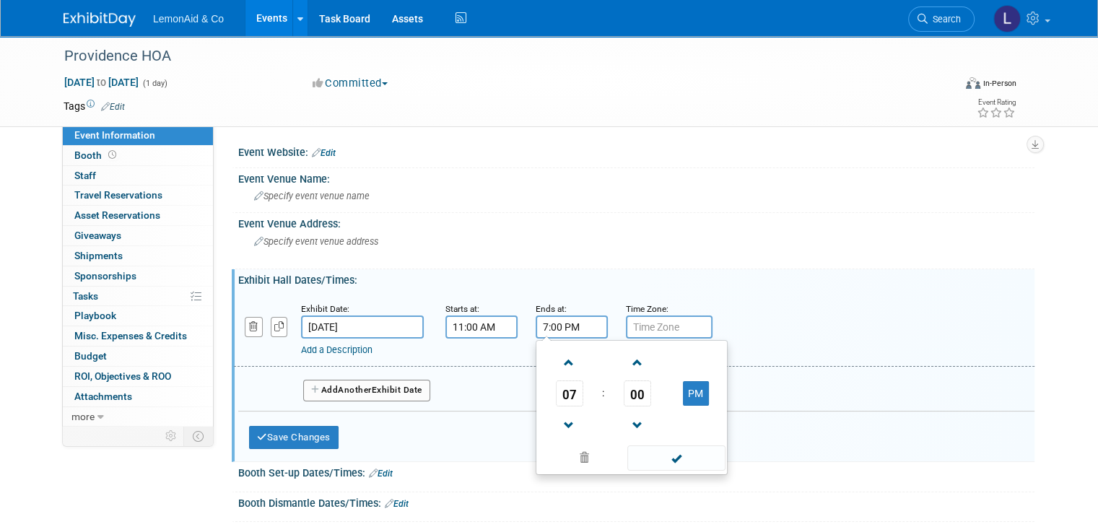
click at [547, 326] on input "7:00 PM" at bounding box center [572, 327] width 72 height 23
click at [557, 362] on span at bounding box center [569, 362] width 25 height 25
click at [557, 420] on span at bounding box center [569, 425] width 25 height 25
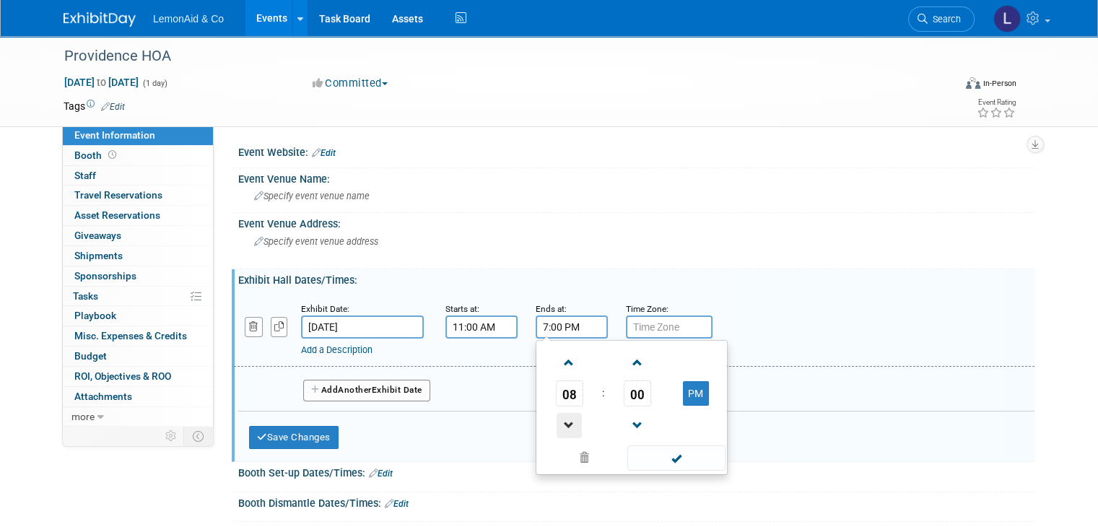
click at [557, 420] on span at bounding box center [569, 425] width 25 height 25
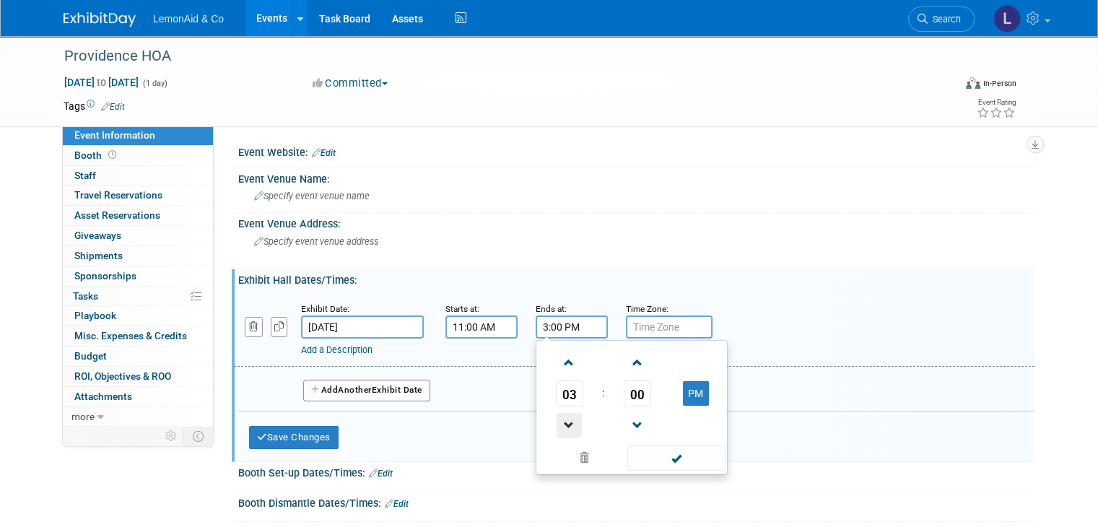
type input "2:00 PM"
click at [667, 454] on span at bounding box center [676, 458] width 97 height 25
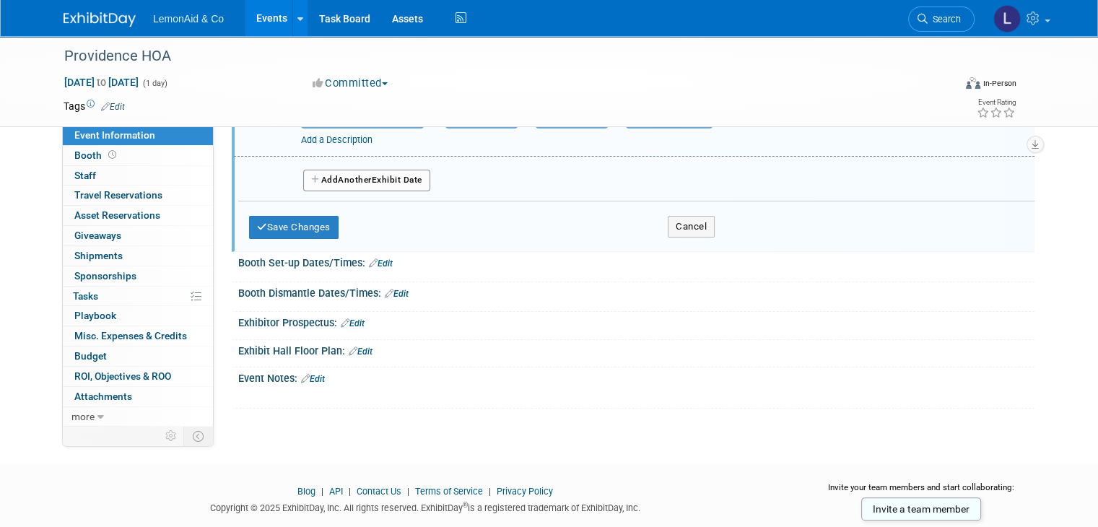
scroll to position [244, 0]
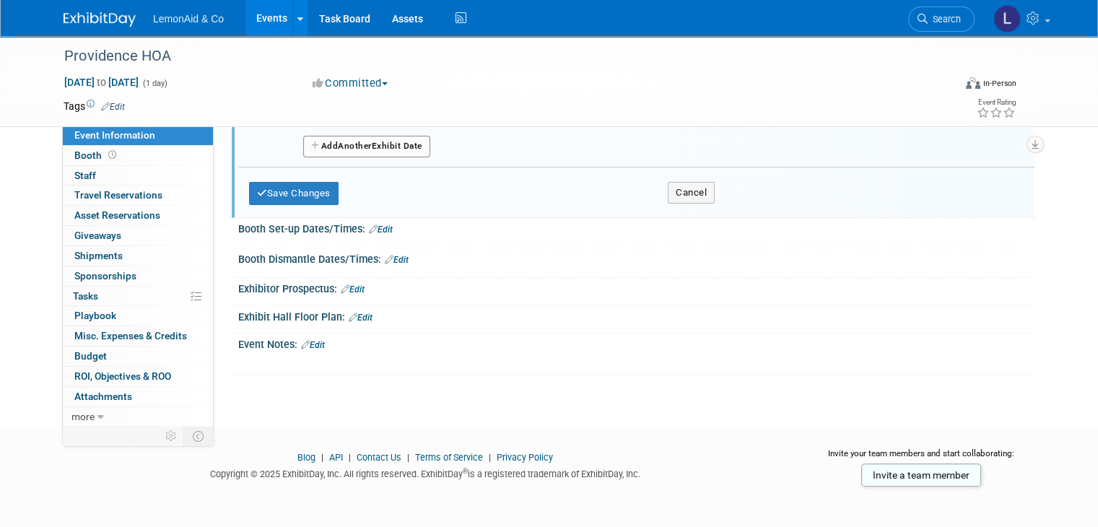
click at [308, 341] on link "Edit" at bounding box center [313, 345] width 24 height 10
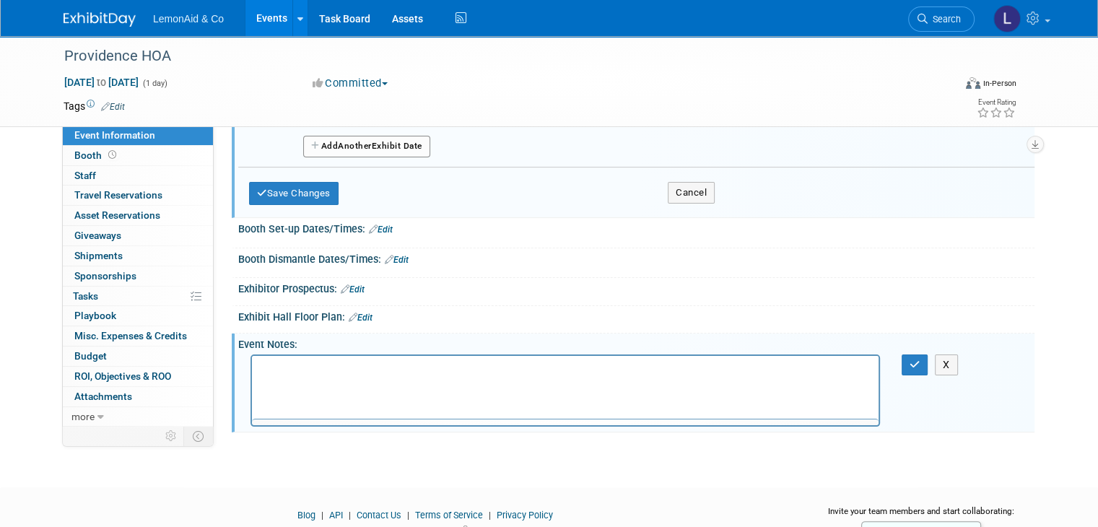
scroll to position [0, 0]
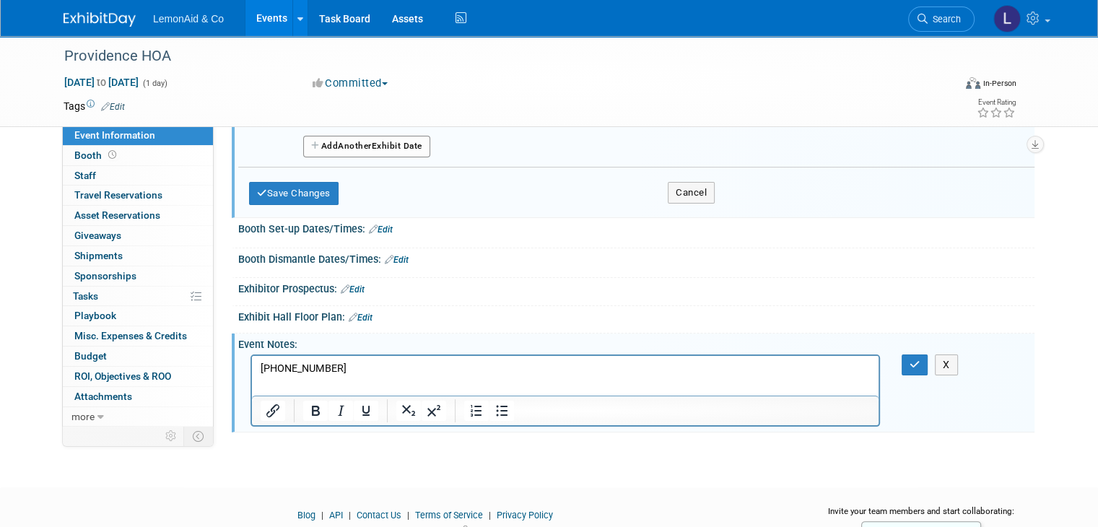
click at [394, 373] on p "940-440-2200" at bounding box center [566, 368] width 610 height 14
click at [274, 196] on button "Save Changes" at bounding box center [294, 193] width 90 height 23
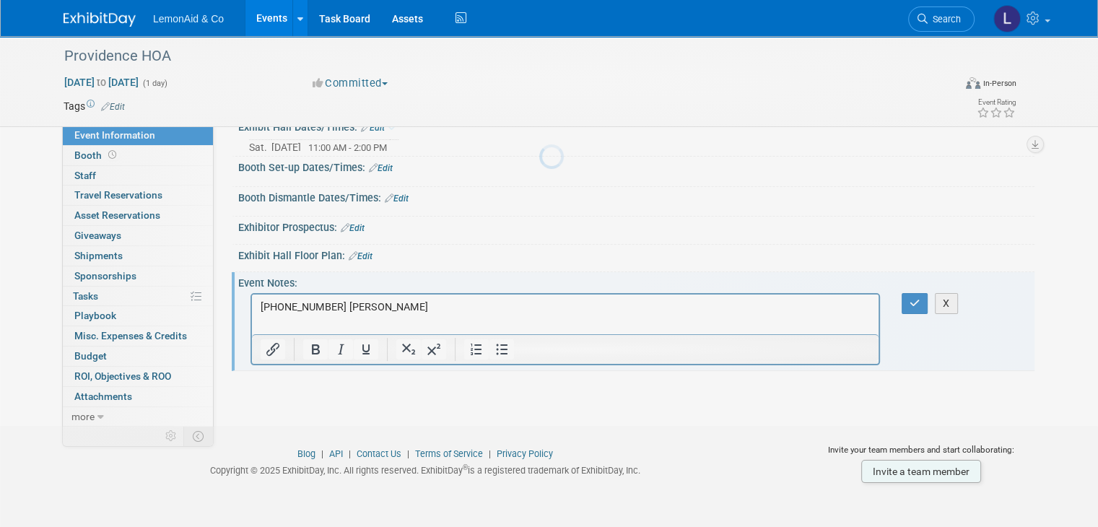
scroll to position [136, 0]
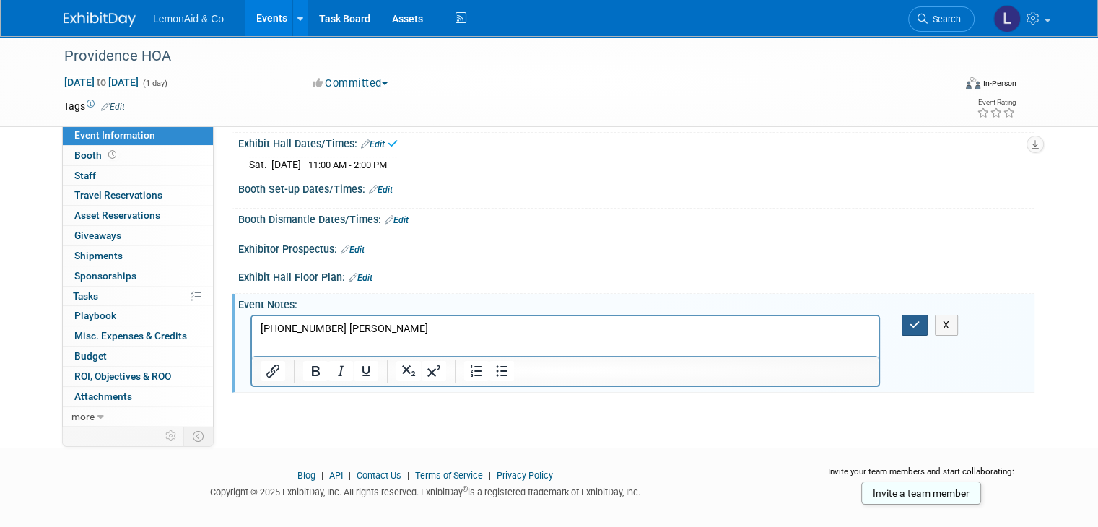
click at [921, 325] on icon "button" at bounding box center [915, 325] width 11 height 10
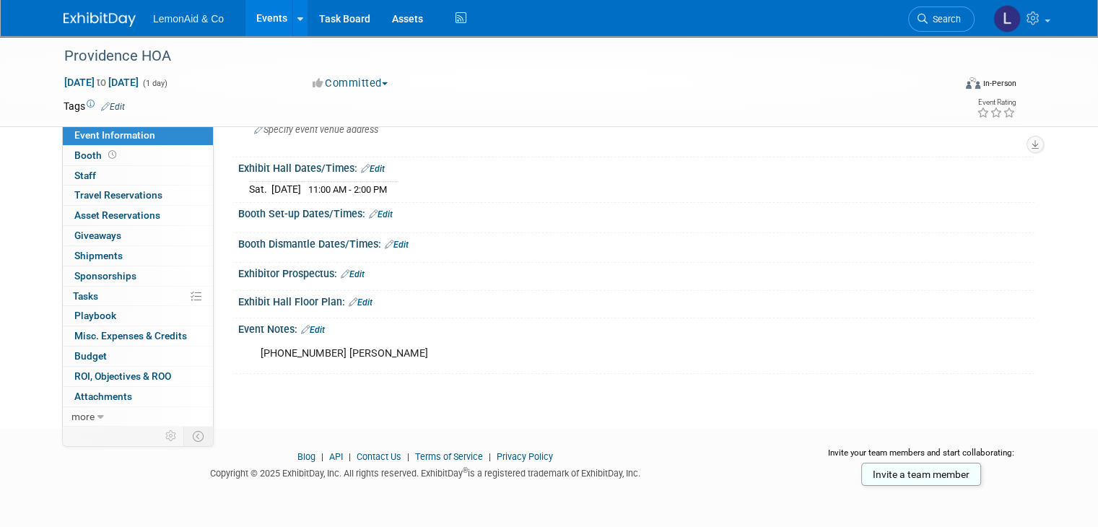
click at [153, 19] on span "LemonAid & Co" at bounding box center [188, 19] width 71 height 12
click at [184, 23] on span "LemonAid & Co" at bounding box center [188, 19] width 71 height 12
click at [196, 21] on span "LemonAid & Co" at bounding box center [188, 19] width 71 height 12
click at [170, 20] on span "LemonAid & Co" at bounding box center [188, 19] width 71 height 12
click at [68, 8] on link at bounding box center [109, 12] width 90 height 12
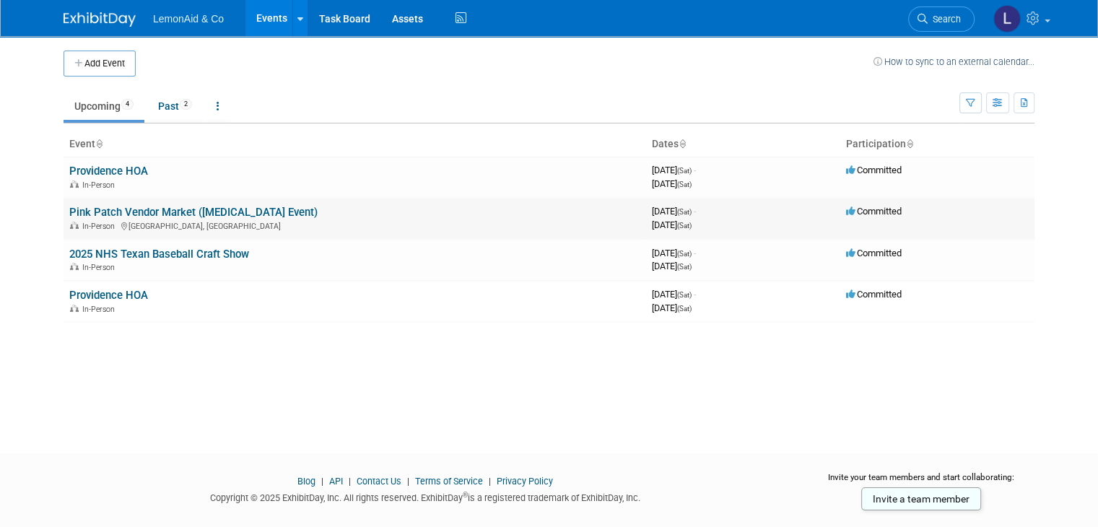
click at [789, 214] on div "3970339200 October 25, 2025 (Sat) - October 25, 2025 (Sat)" at bounding box center [743, 218] width 183 height 25
click at [174, 256] on link "2025 NHS Texan Baseball Craft Show" at bounding box center [159, 254] width 180 height 13
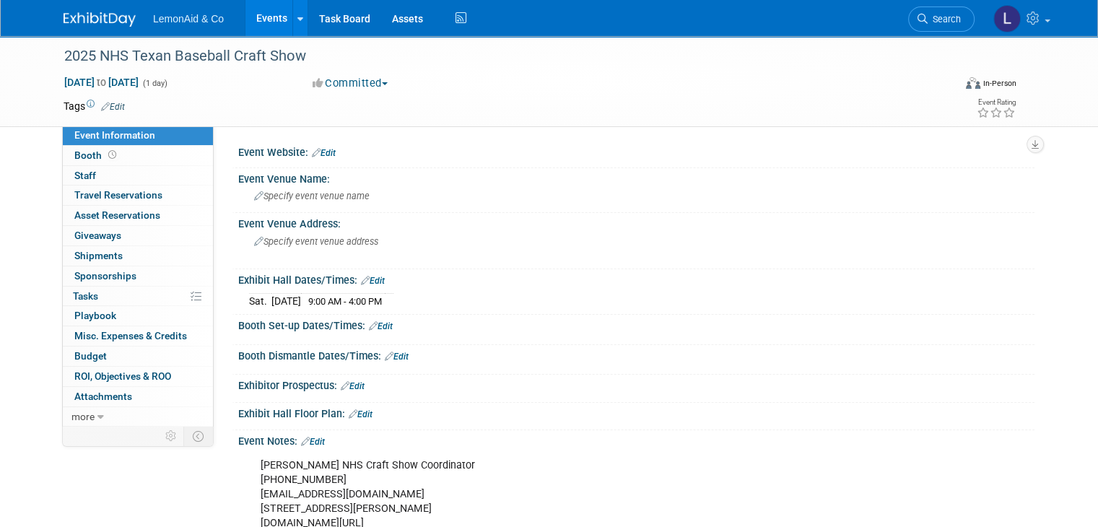
click at [80, 23] on img at bounding box center [100, 19] width 72 height 14
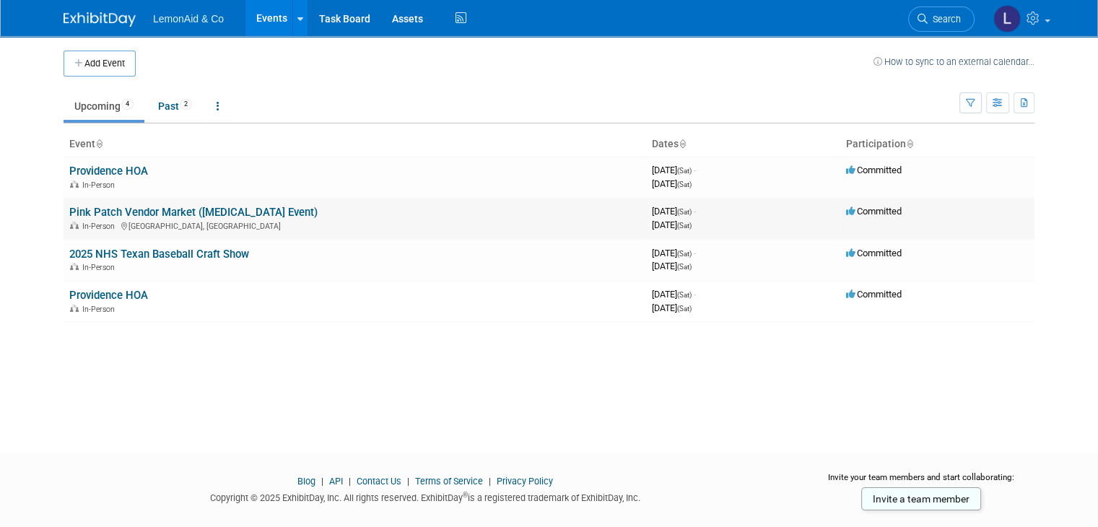
click at [884, 214] on span "Committed" at bounding box center [874, 211] width 56 height 11
click at [256, 209] on link "Pink Patch Vendor Market ([MEDICAL_DATA] Event)" at bounding box center [193, 212] width 248 height 13
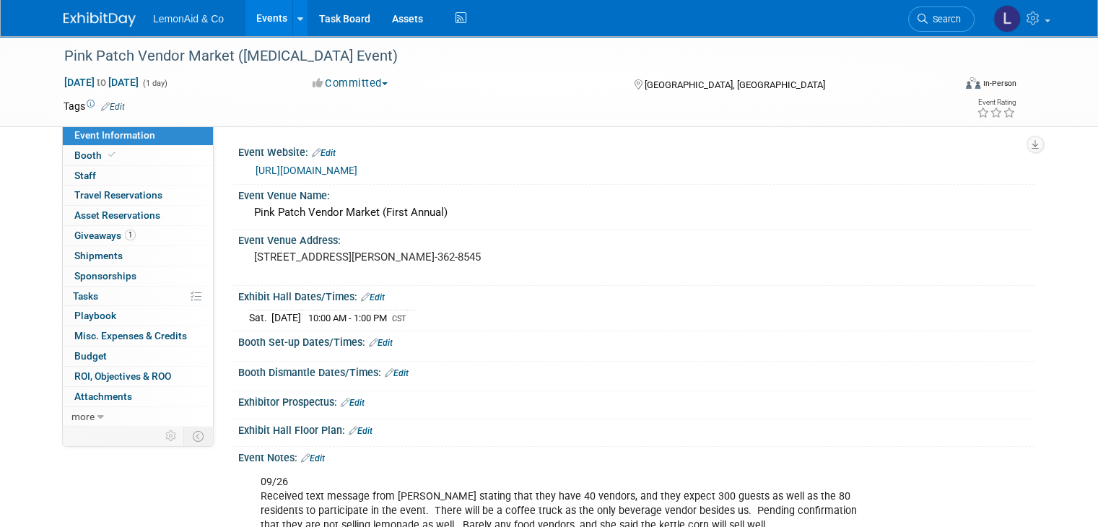
click at [362, 87] on button "Committed" at bounding box center [351, 83] width 86 height 15
click at [363, 130] on link "Considering" at bounding box center [365, 127] width 114 height 20
click at [77, 17] on img at bounding box center [100, 19] width 72 height 14
